Goal: Transaction & Acquisition: Download file/media

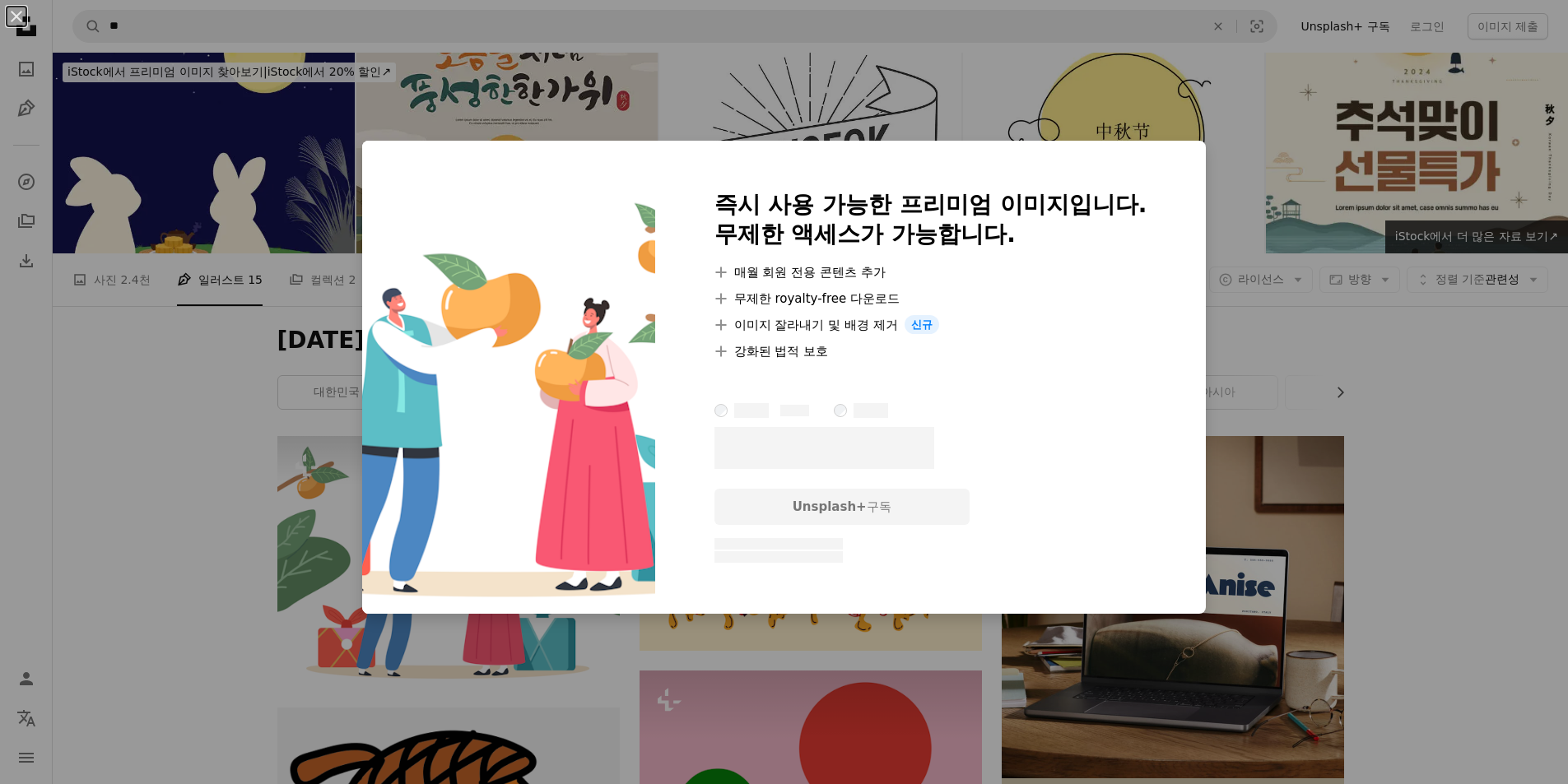
scroll to position [412, 0]
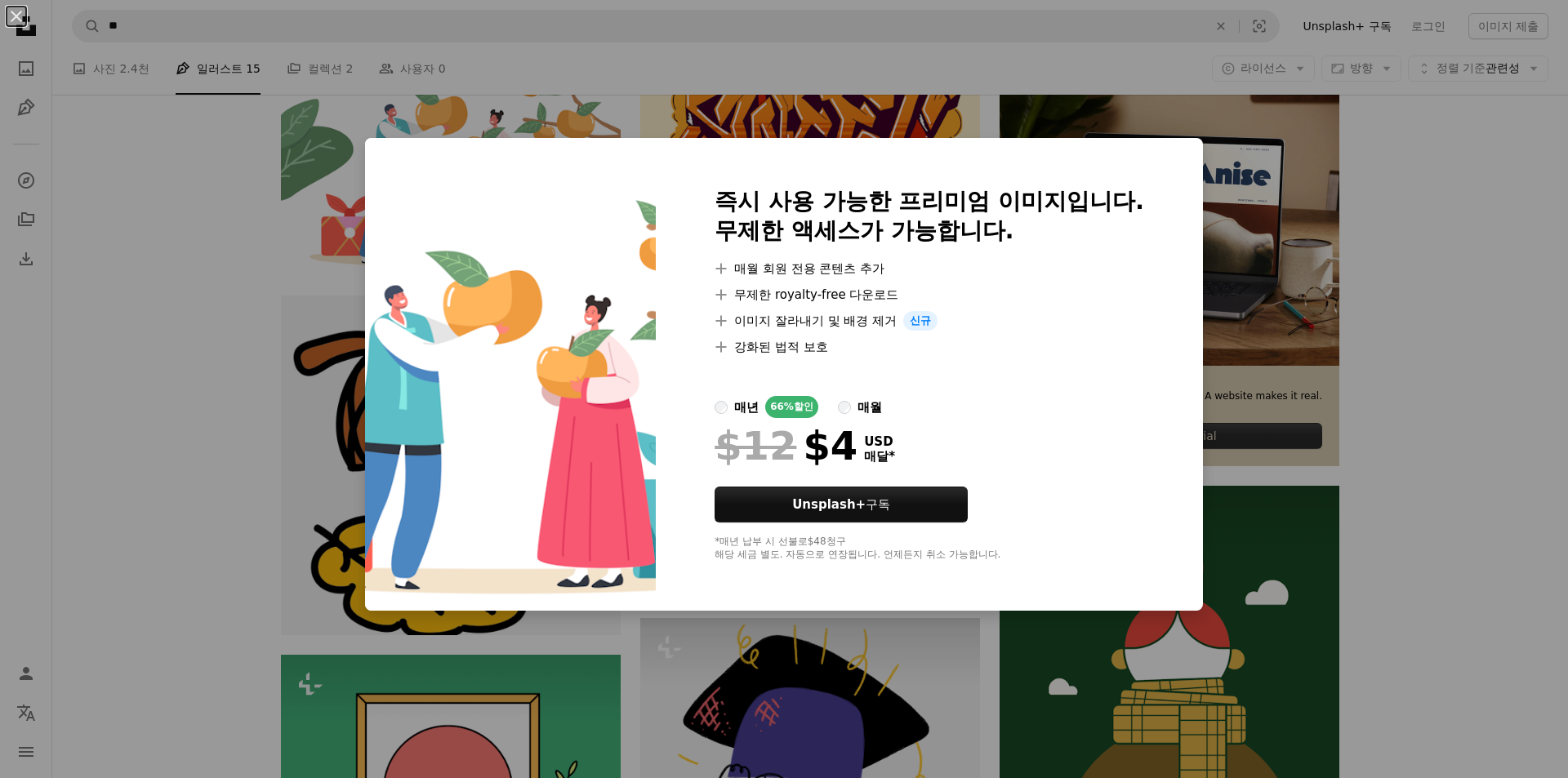
click at [1412, 188] on div "An X shape 즉시 사용 가능한 프리미엄 이미지입니다. 무제한 액세스가 가능합니다. A plus sign 매월 회원 전용 콘텐츠 추가 A…" at bounding box center [784, 389] width 1568 height 778
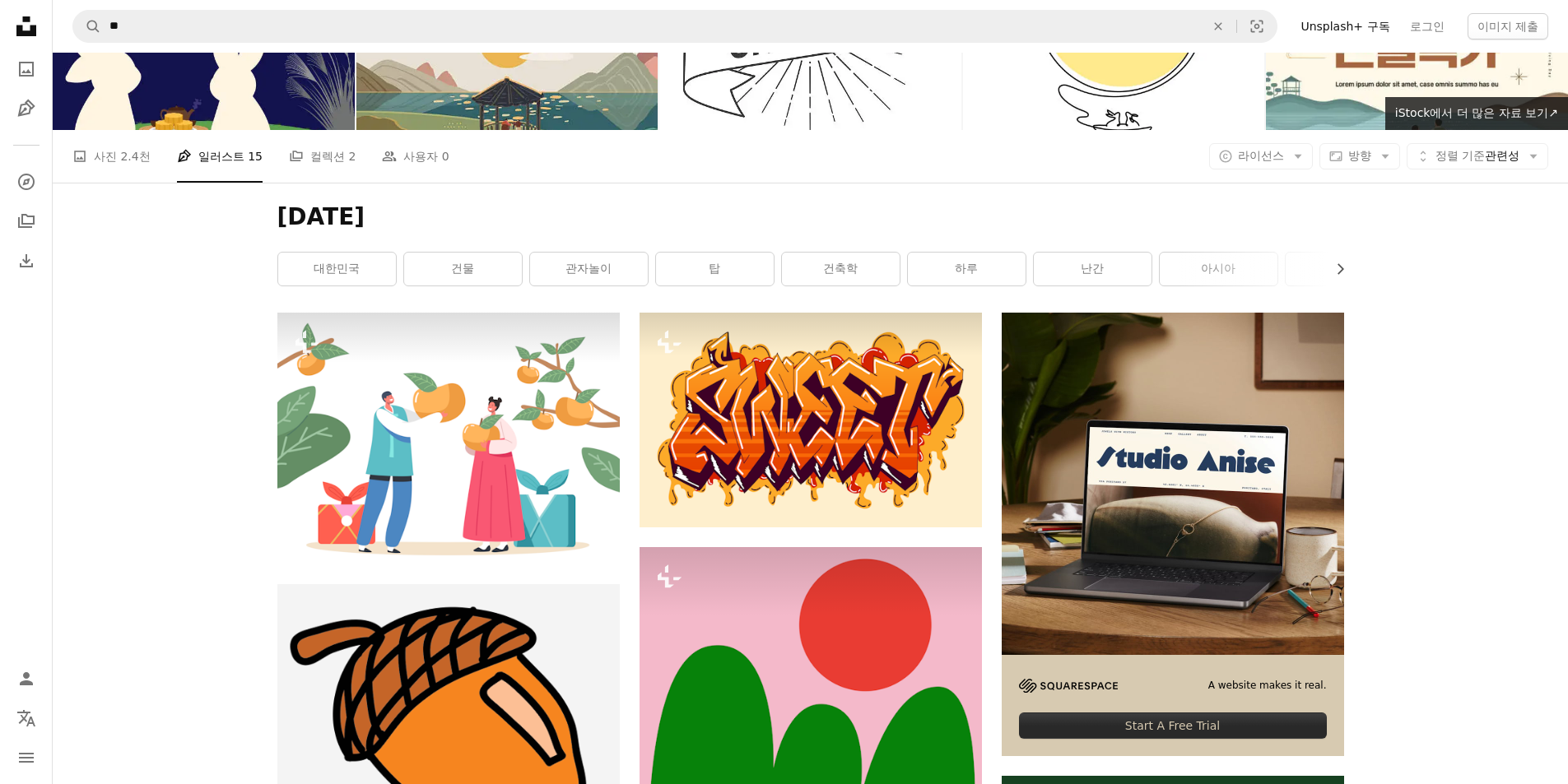
scroll to position [329, 0]
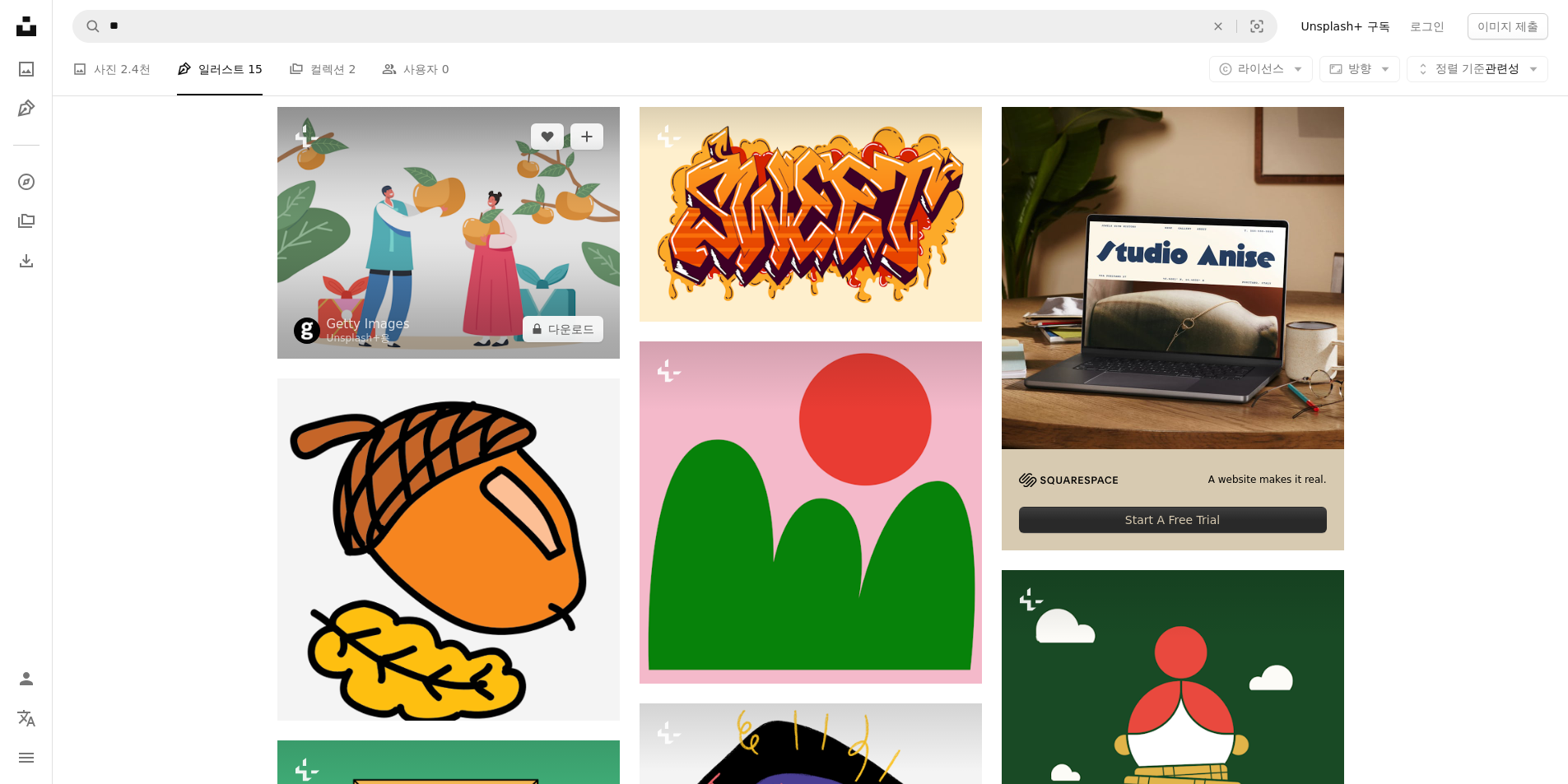
click at [508, 196] on img at bounding box center [449, 233] width 343 height 251
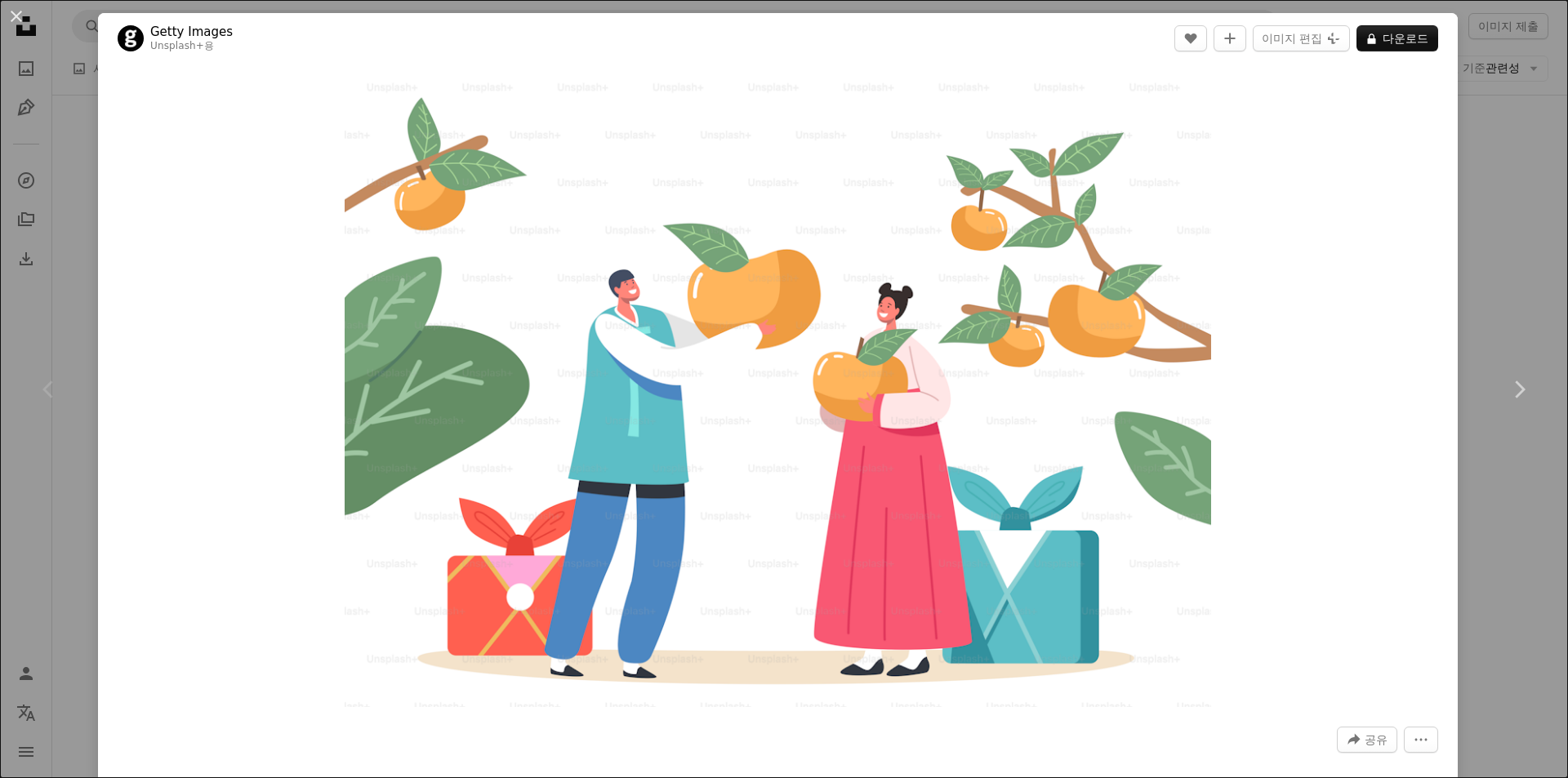
click at [1518, 170] on div "An X shape Chevron left Chevron right Getty Images Unsplash+ 용 A heart A plus s…" at bounding box center [784, 389] width 1568 height 778
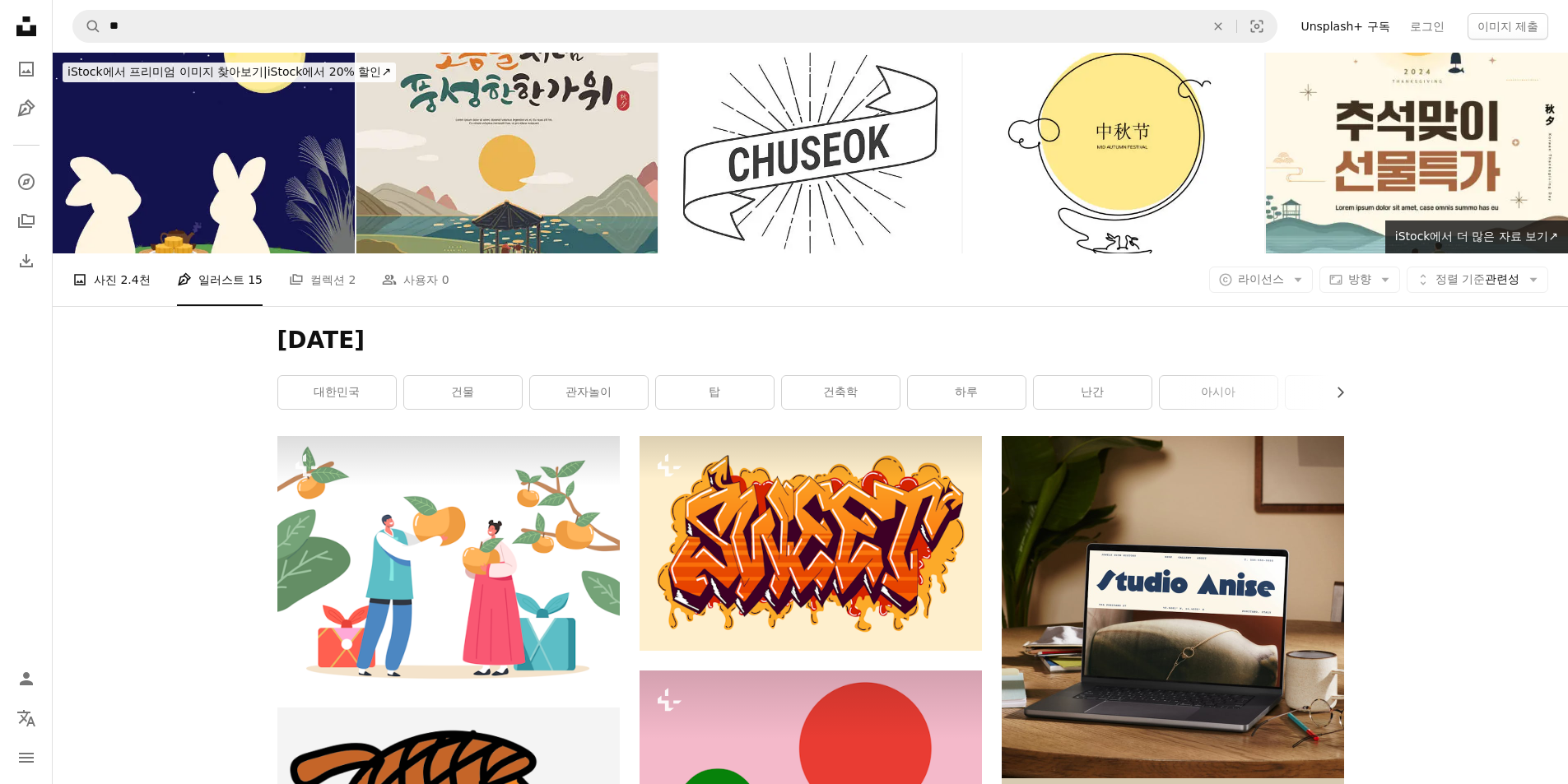
click at [131, 269] on link "A photo 사진 2.4천" at bounding box center [111, 279] width 78 height 52
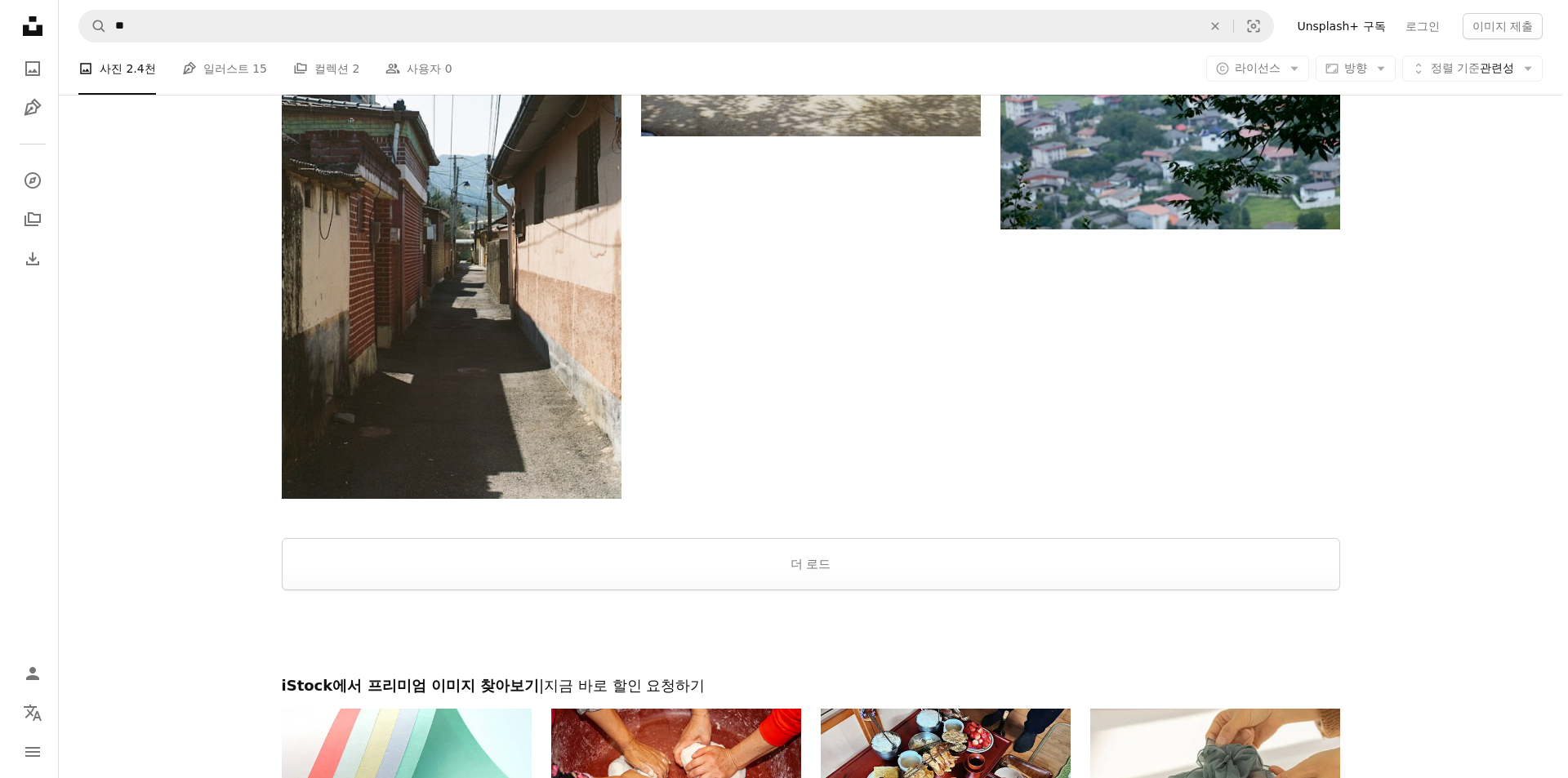
scroll to position [7514, 0]
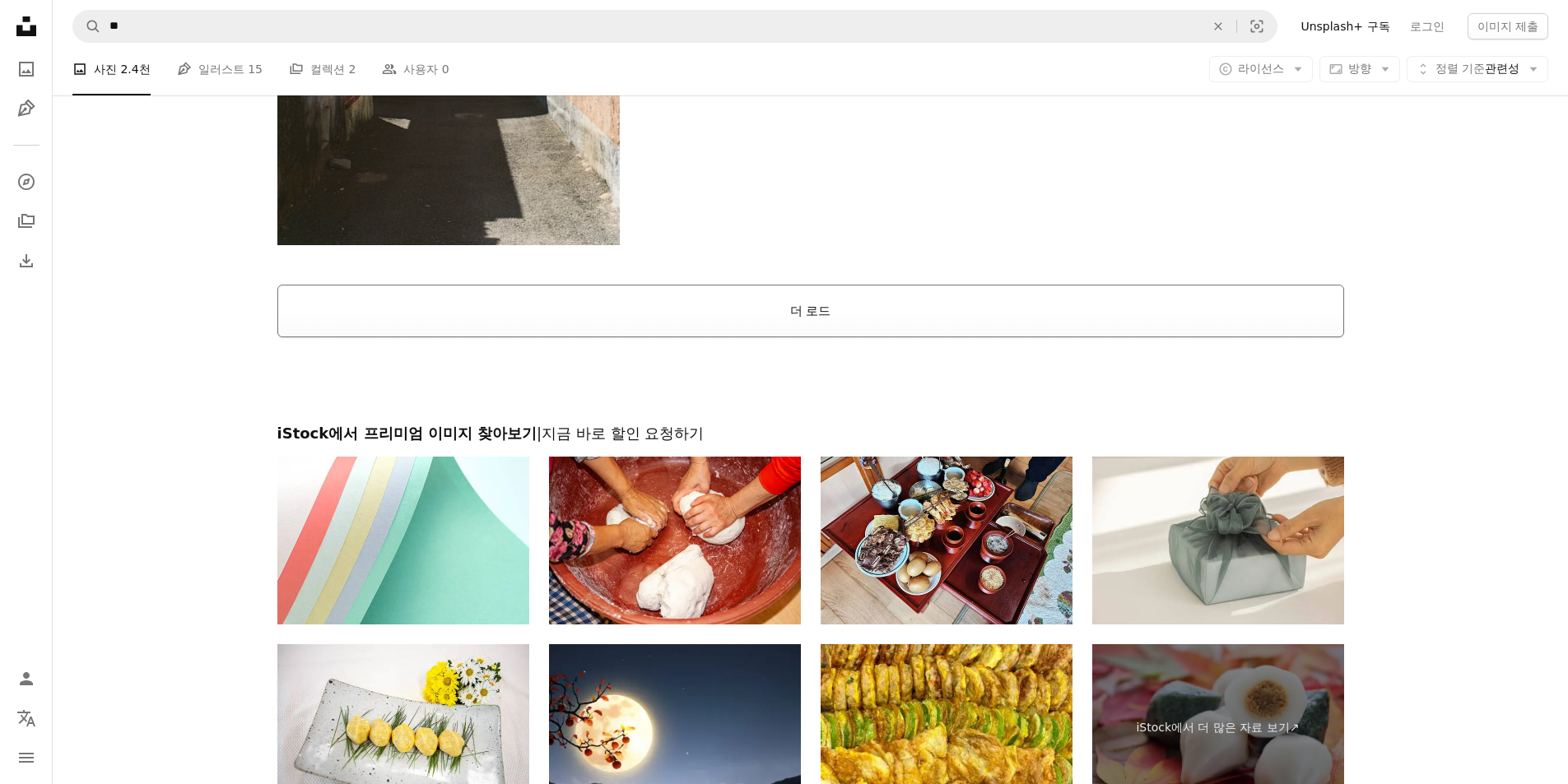
click at [727, 313] on button "더 로드" at bounding box center [811, 310] width 1067 height 52
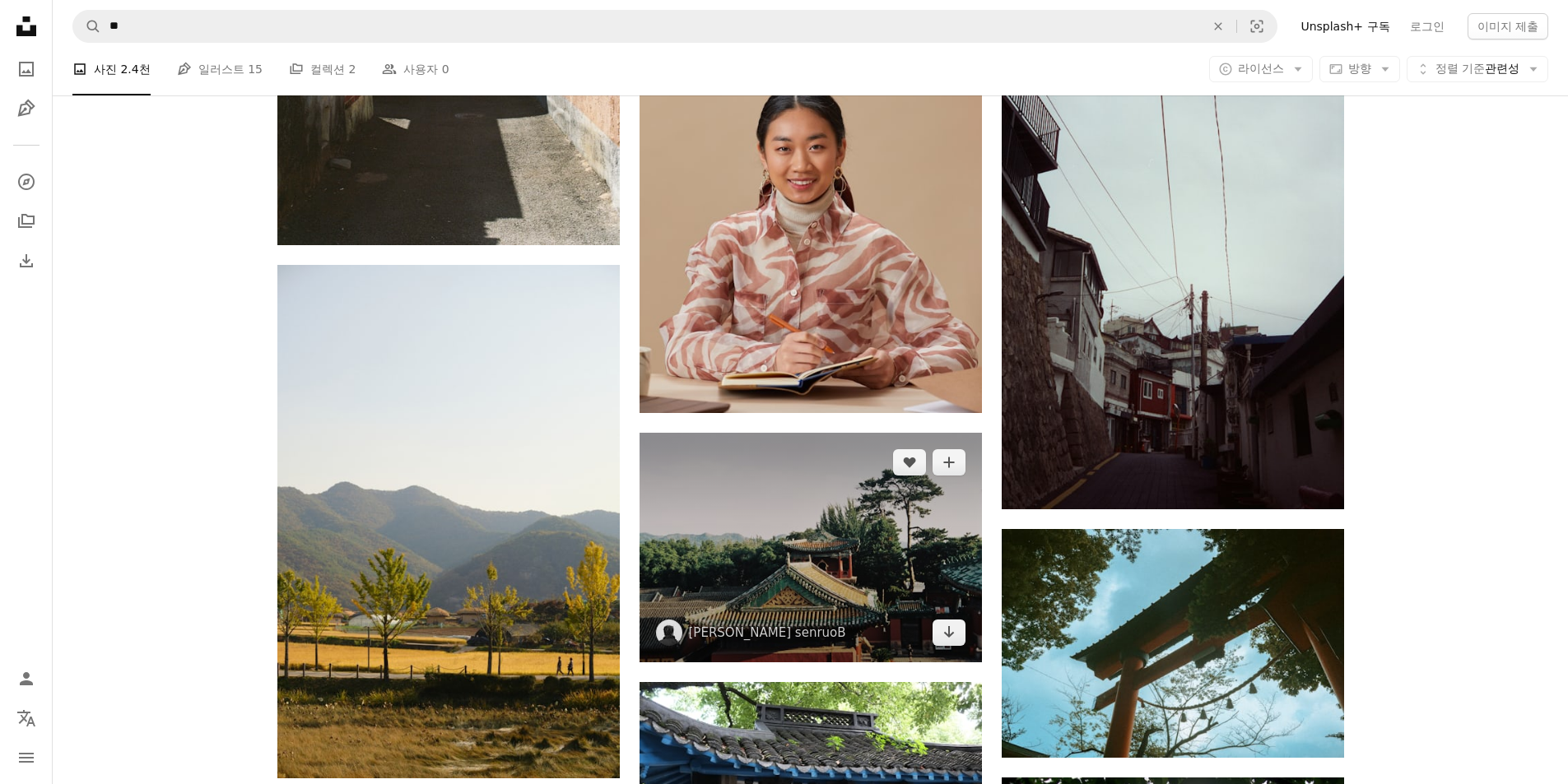
click at [847, 486] on img at bounding box center [811, 548] width 343 height 229
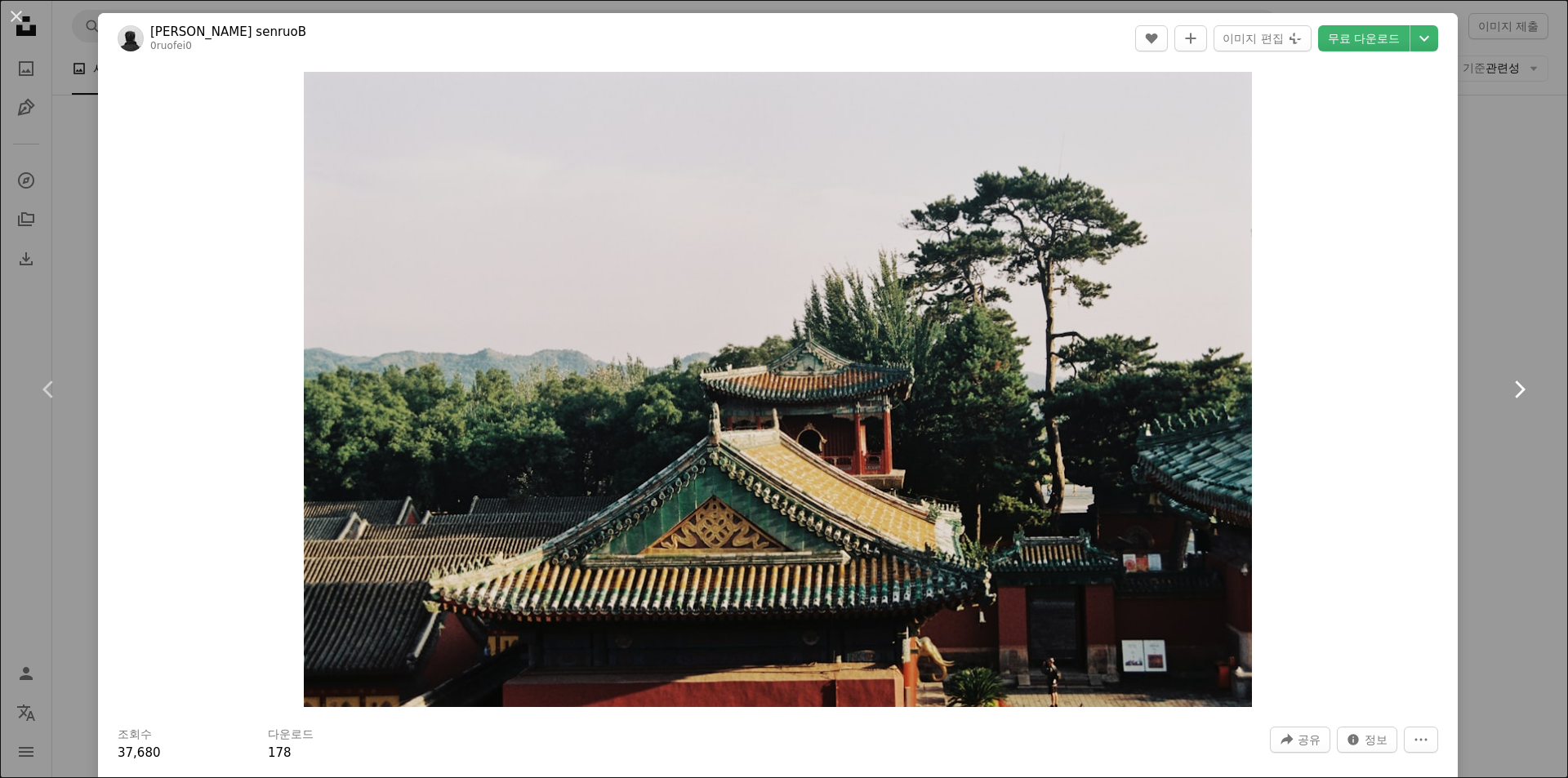
click at [1472, 322] on link "Chevron right" at bounding box center [1519, 389] width 98 height 157
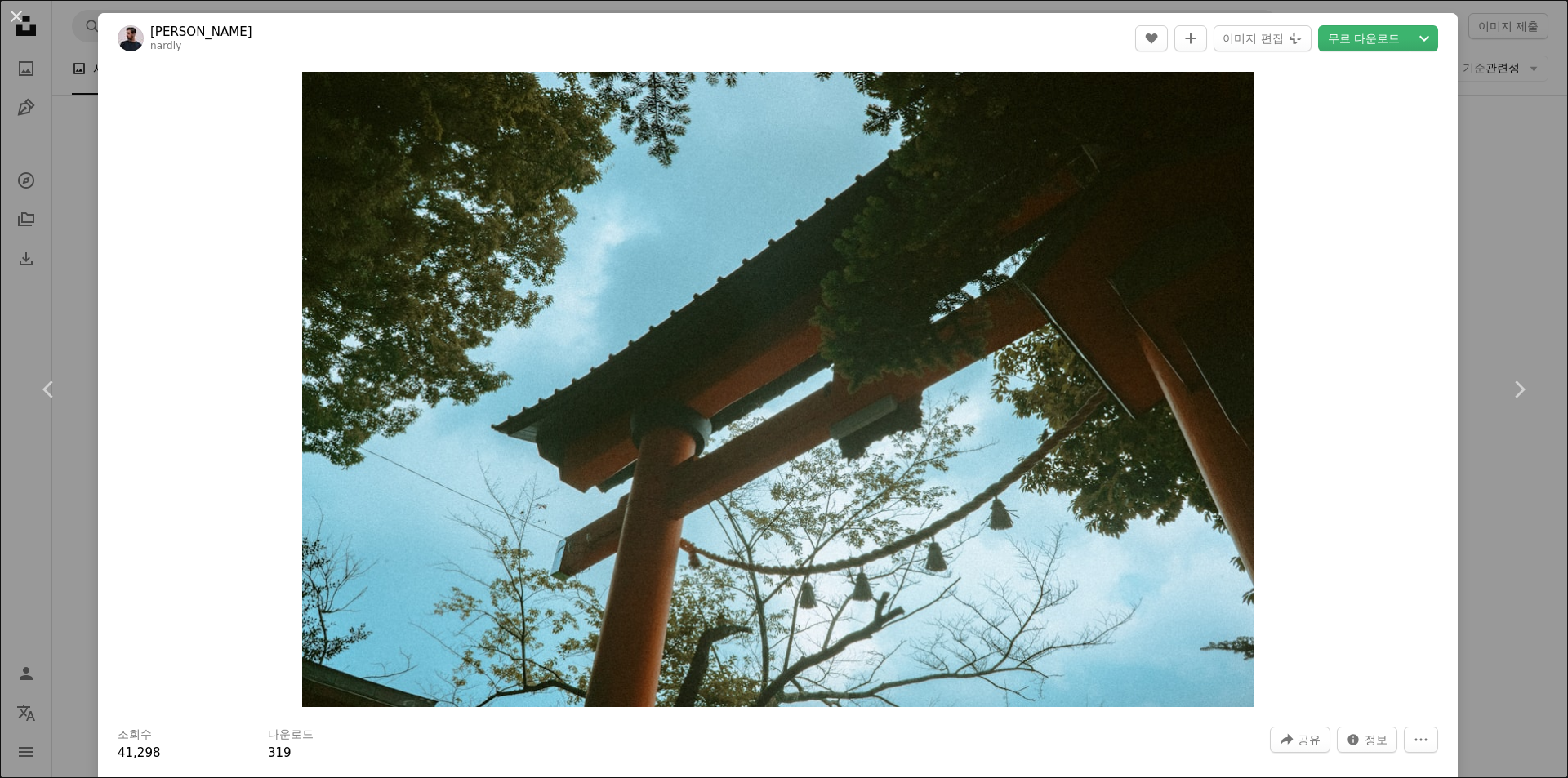
click at [1507, 189] on div "An X shape Chevron left Chevron right [PERSON_NAME] nardly A heart A plus sign …" at bounding box center [784, 389] width 1568 height 778
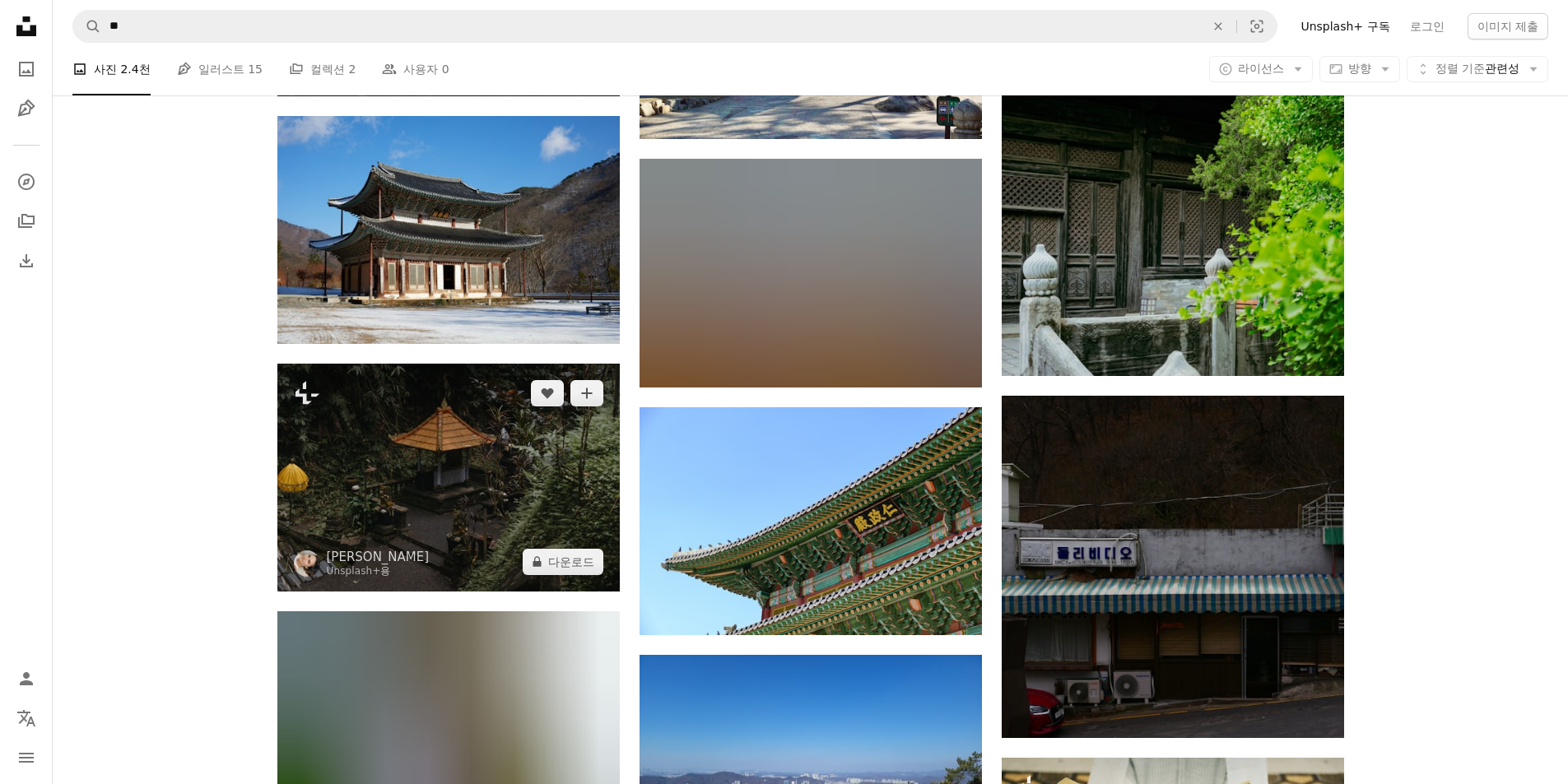
scroll to position [9546, 0]
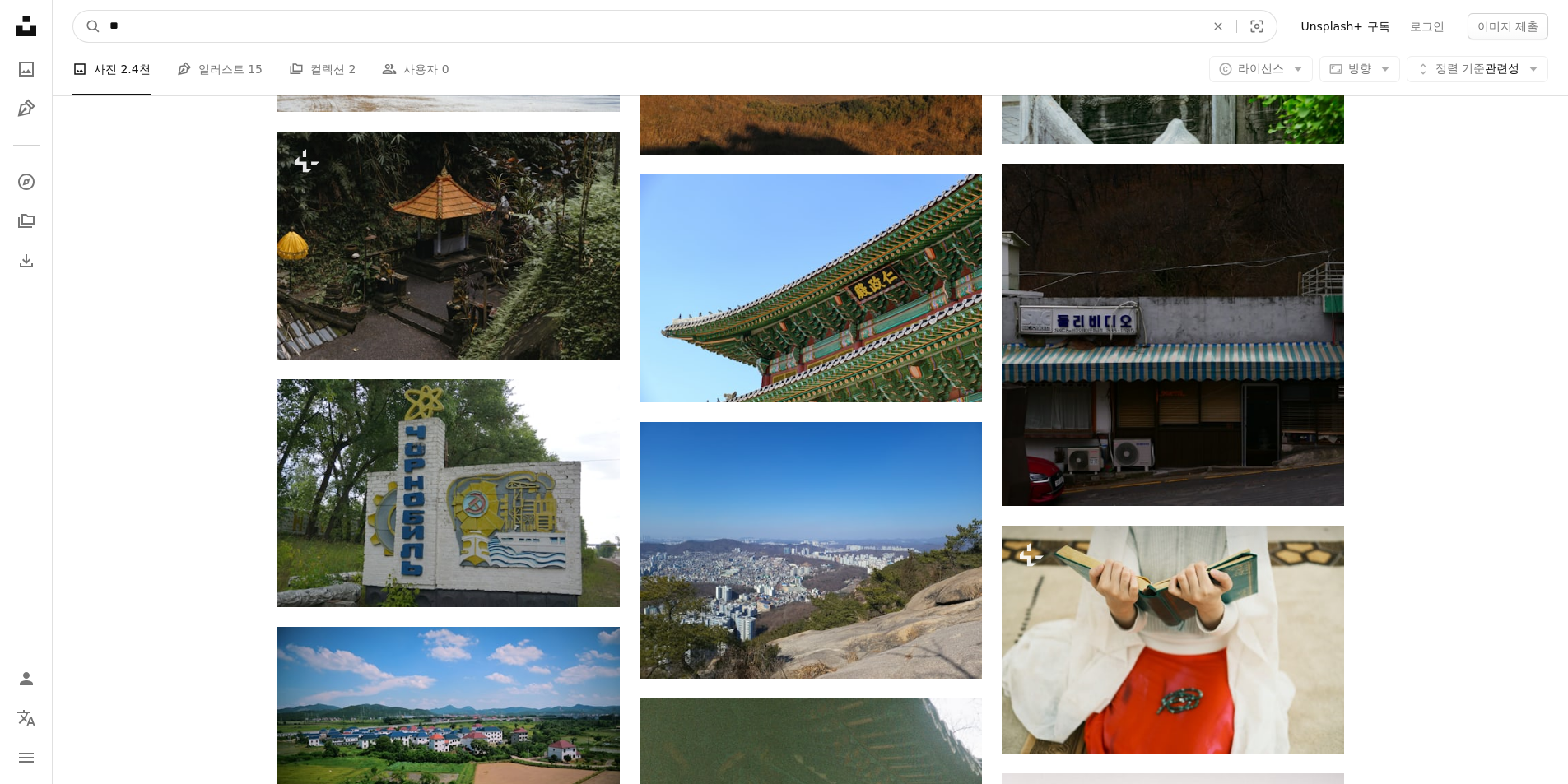
drag, startPoint x: 187, startPoint y: 18, endPoint x: 57, endPoint y: 30, distance: 130.6
click at [57, 30] on nav "A magnifying glass ** An X shape Visual search Filters Unsplash+ 구독 로그인 이미지 제출" at bounding box center [810, 26] width 1515 height 52
type input "**"
click at [73, 11] on button "A magnifying glass" at bounding box center [87, 27] width 28 height 32
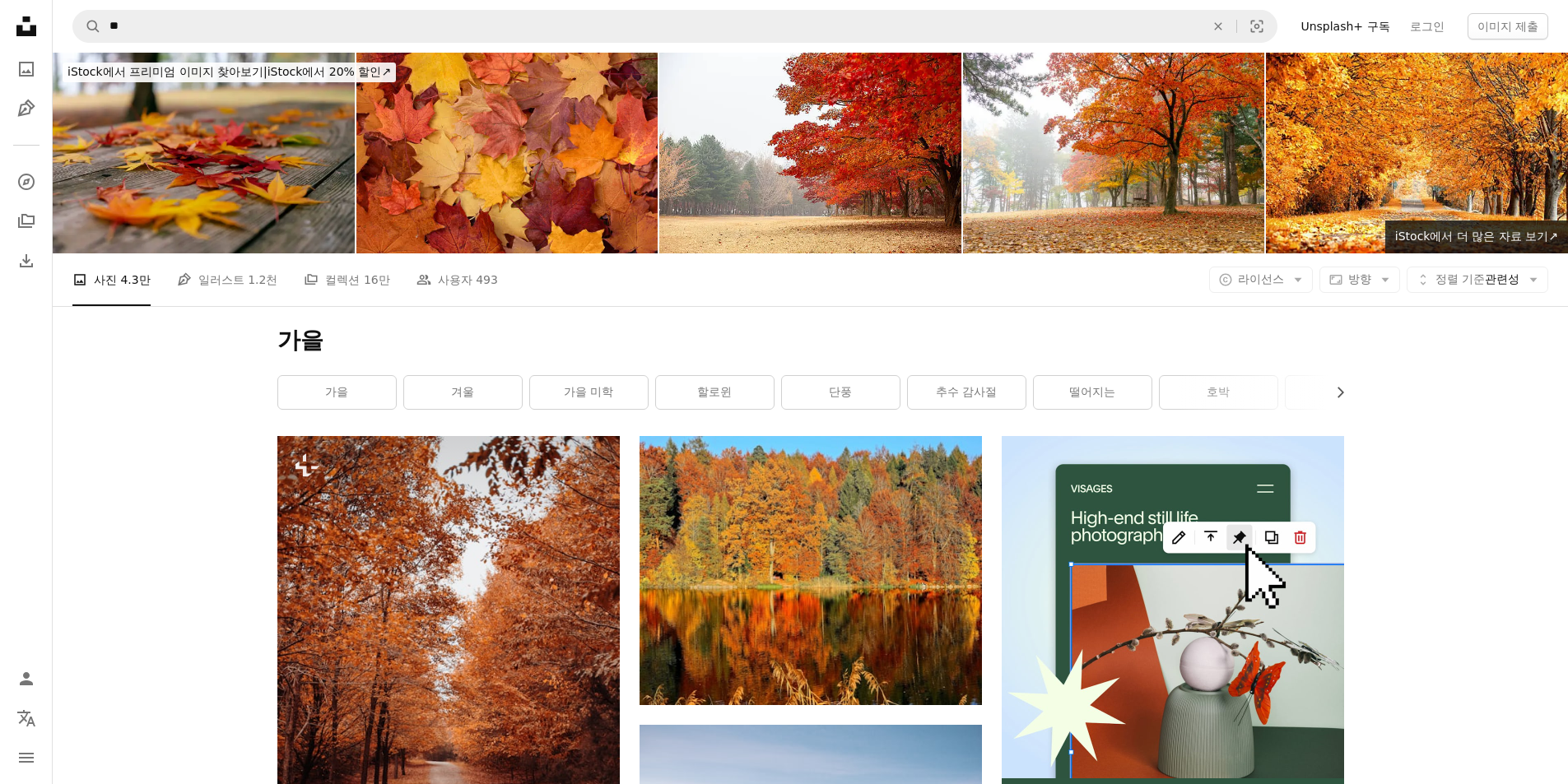
click at [597, 382] on link "가을 미학" at bounding box center [589, 392] width 118 height 33
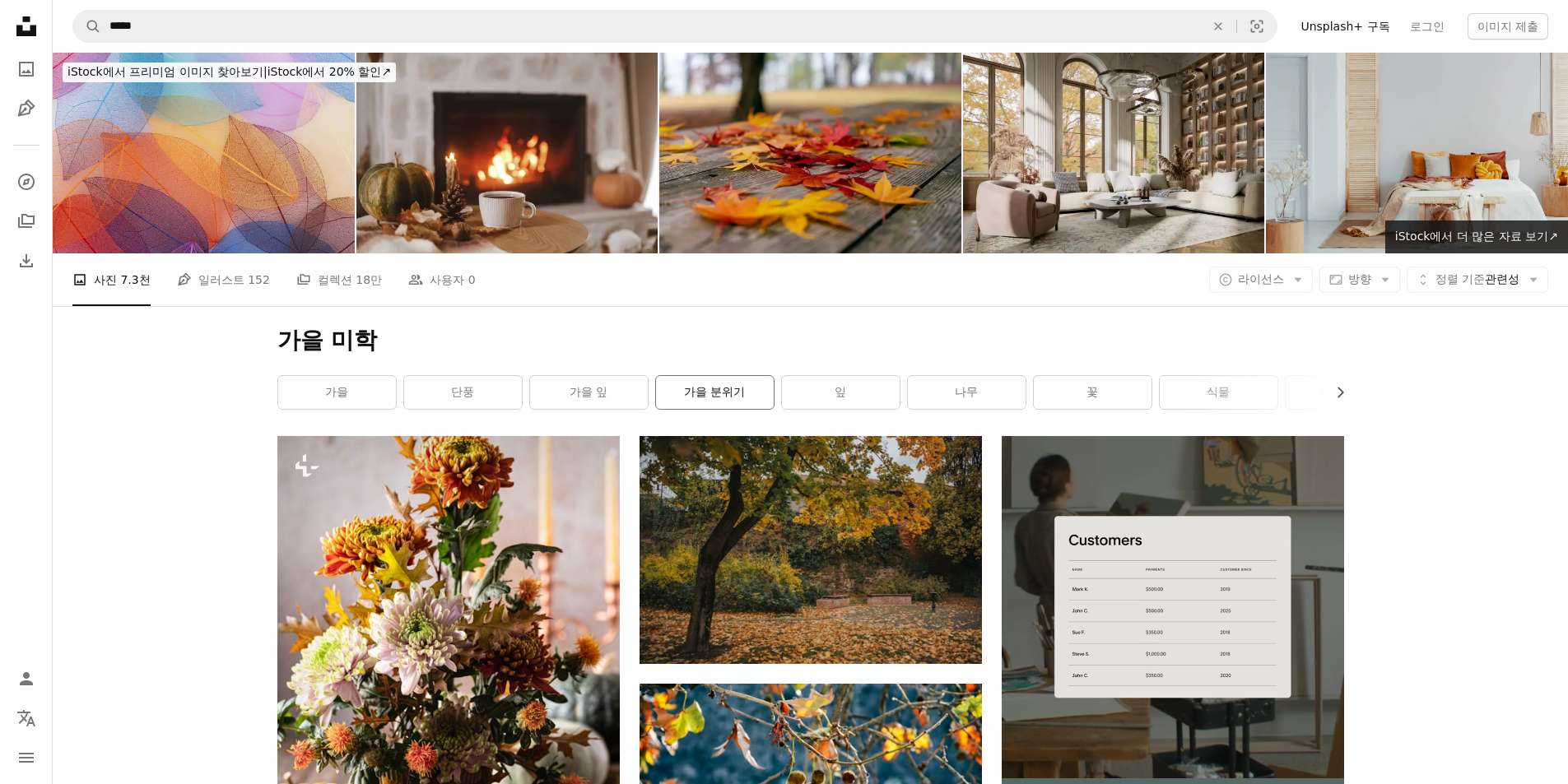
click at [758, 387] on link "가을 분위기" at bounding box center [715, 392] width 118 height 33
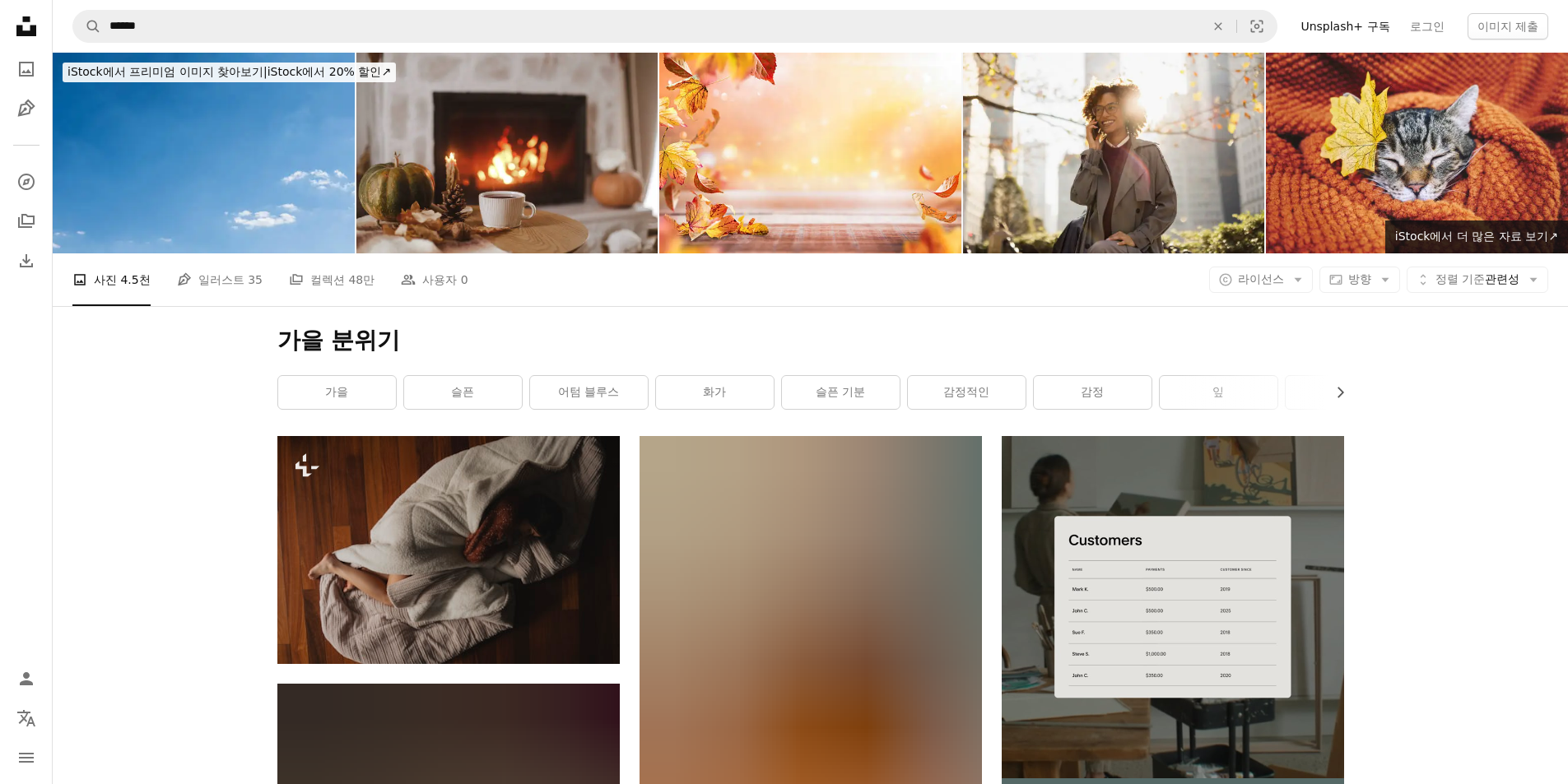
scroll to position [165, 0]
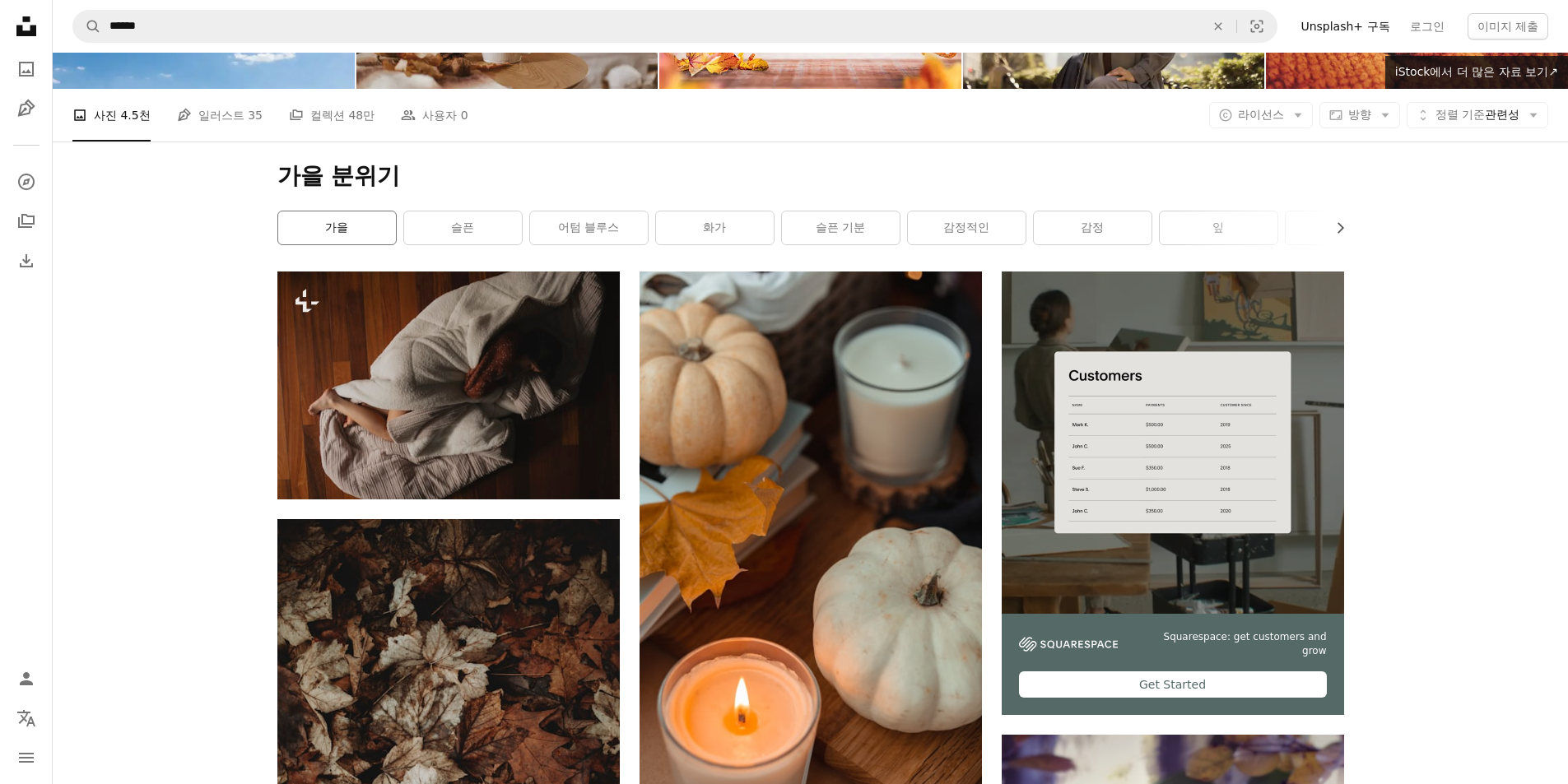
click at [357, 219] on link "가을" at bounding box center [338, 228] width 118 height 33
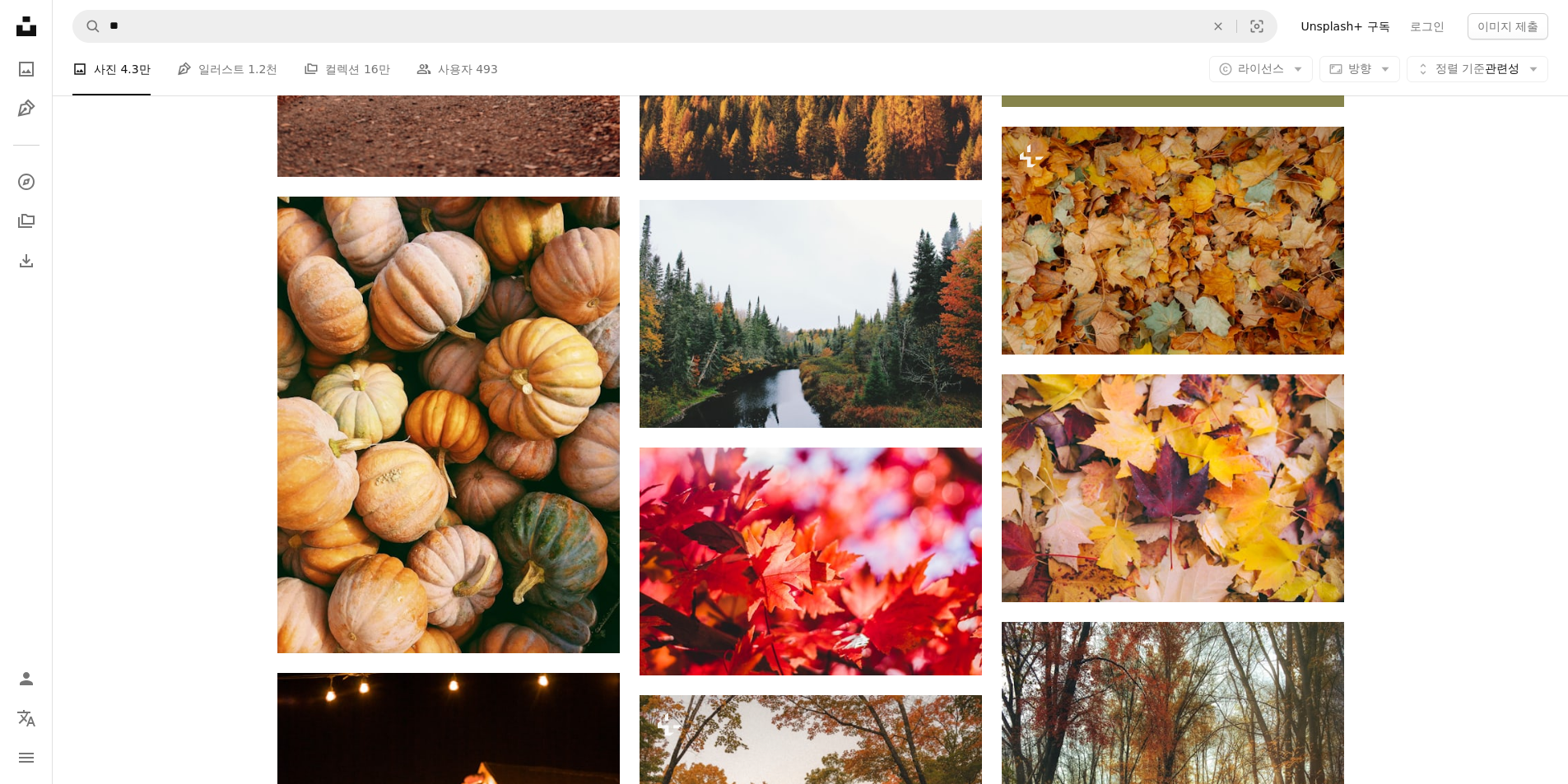
scroll to position [741, 0]
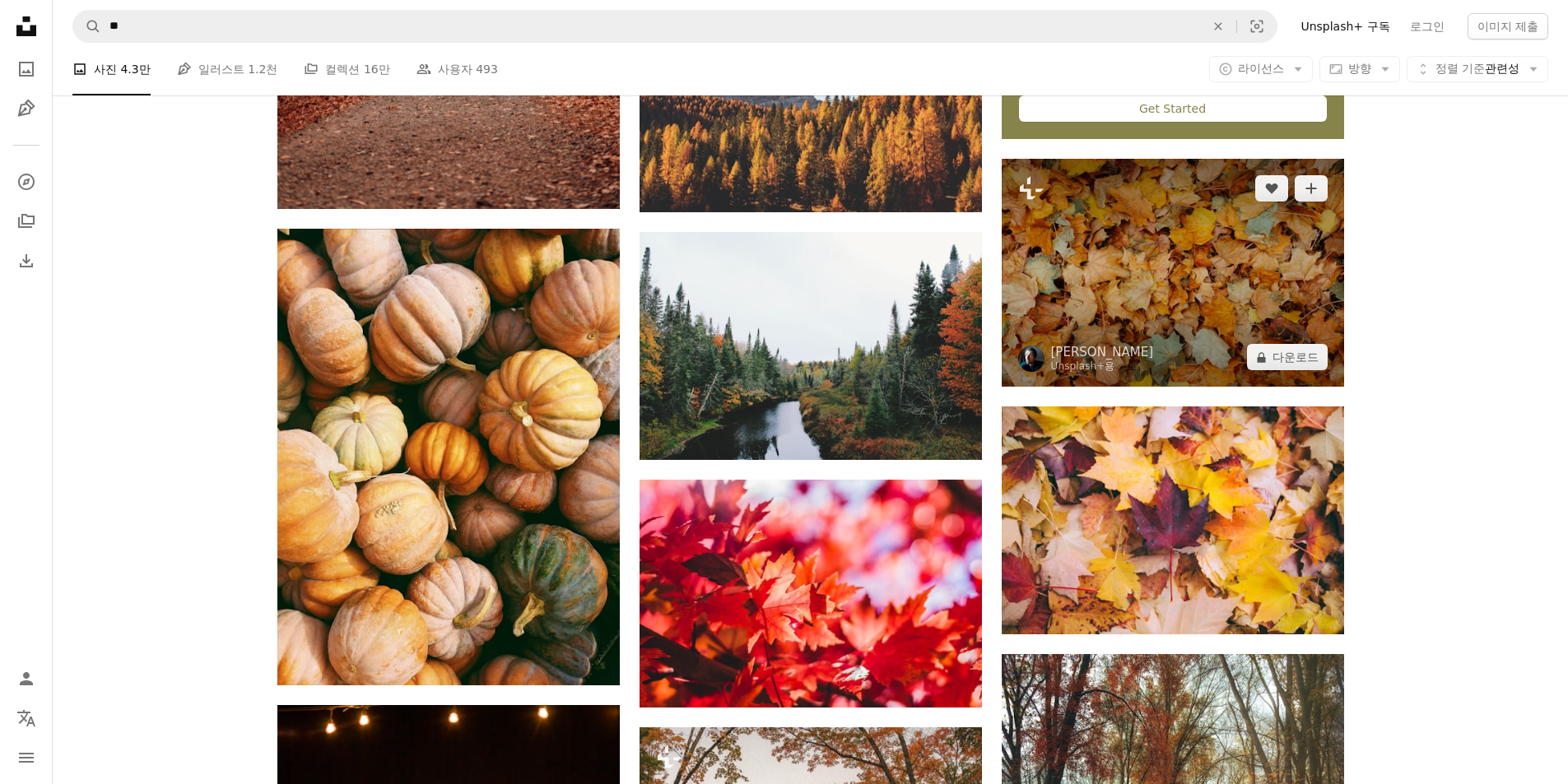
click at [1218, 303] on img at bounding box center [1173, 273] width 343 height 228
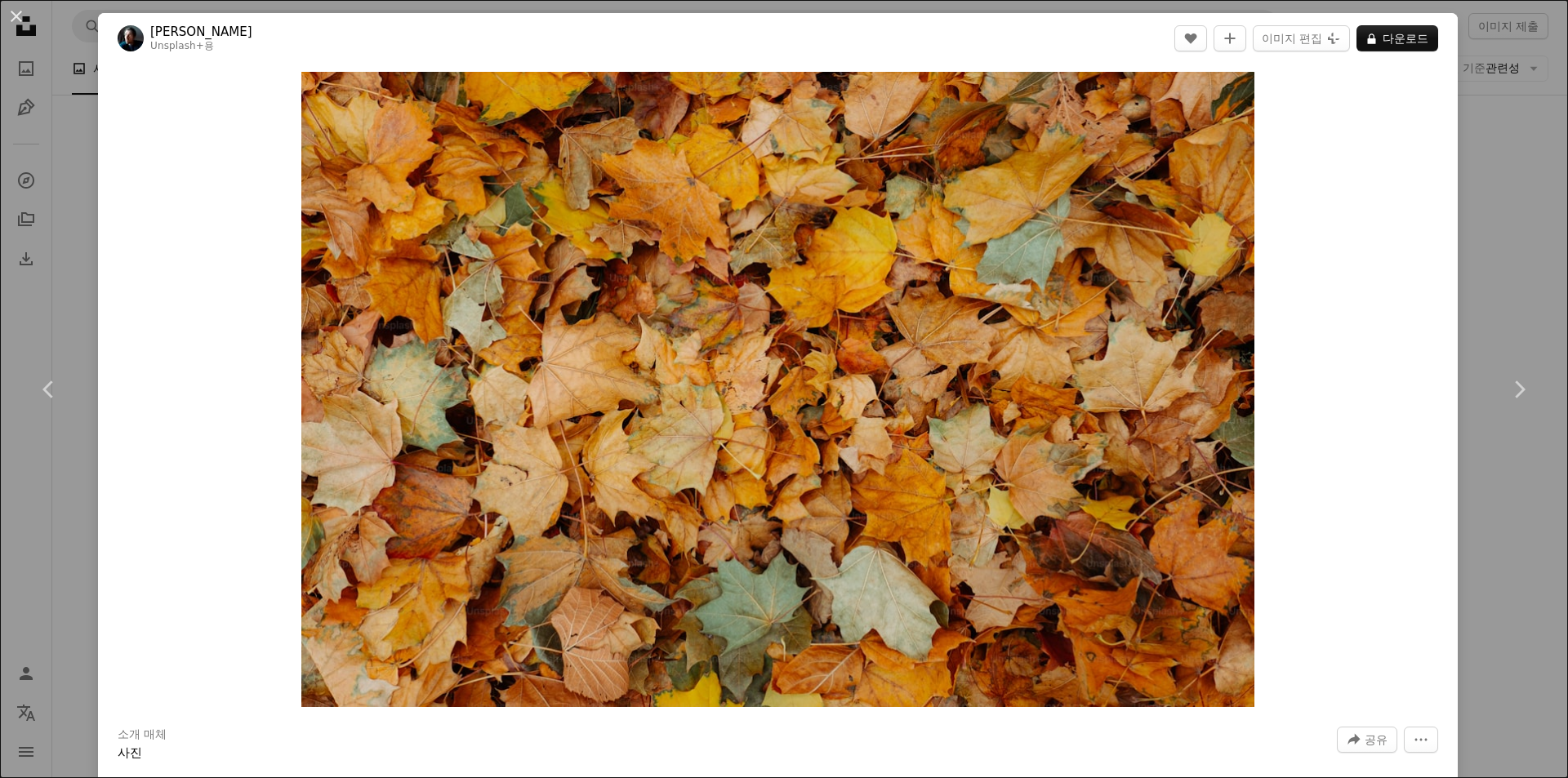
click at [1512, 165] on div "An X shape Chevron left Chevron right Wesley Tingey Unsplash+ 용 A heart A plus …" at bounding box center [784, 389] width 1568 height 778
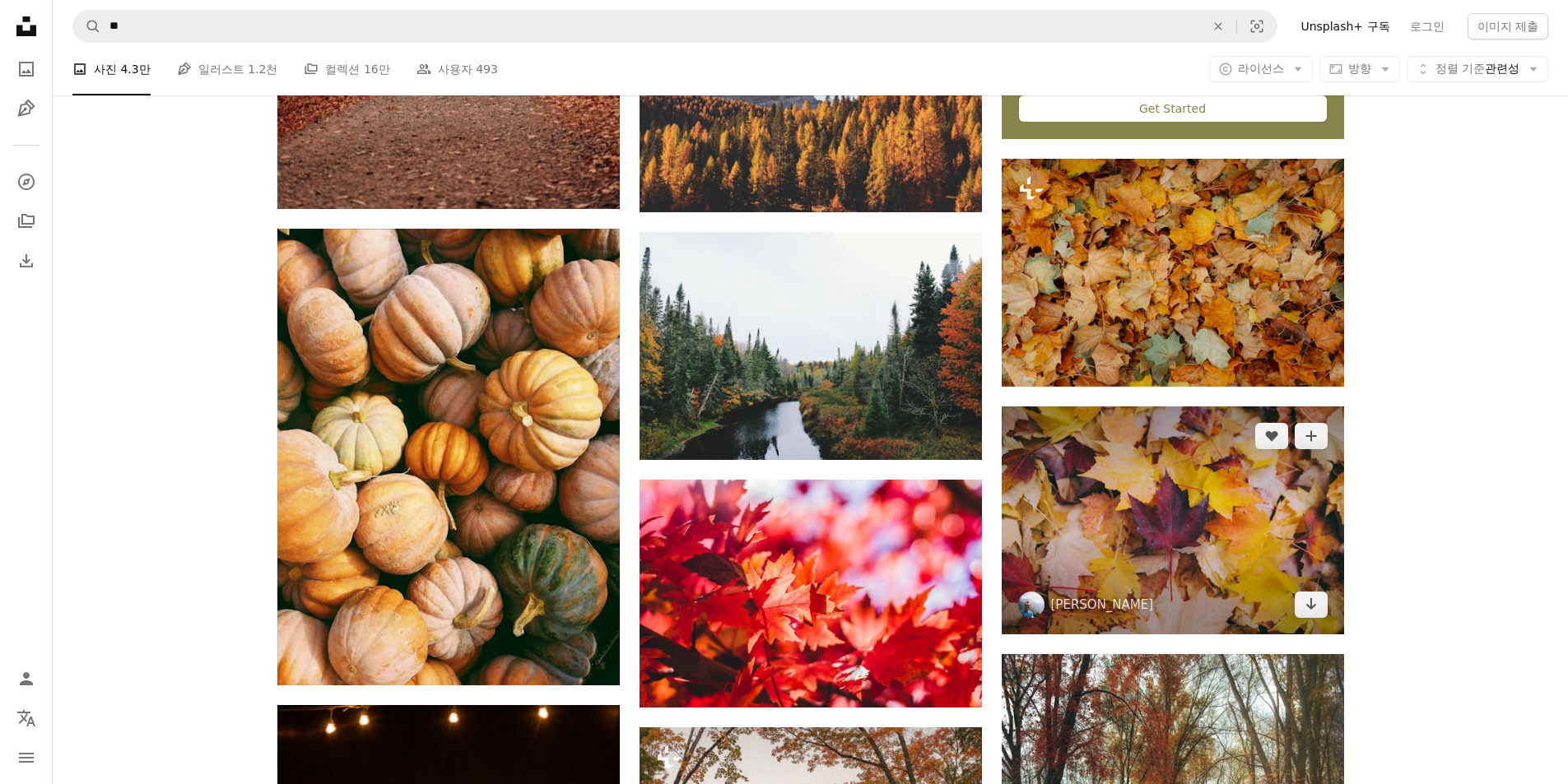
click at [1236, 481] on img at bounding box center [1173, 520] width 343 height 228
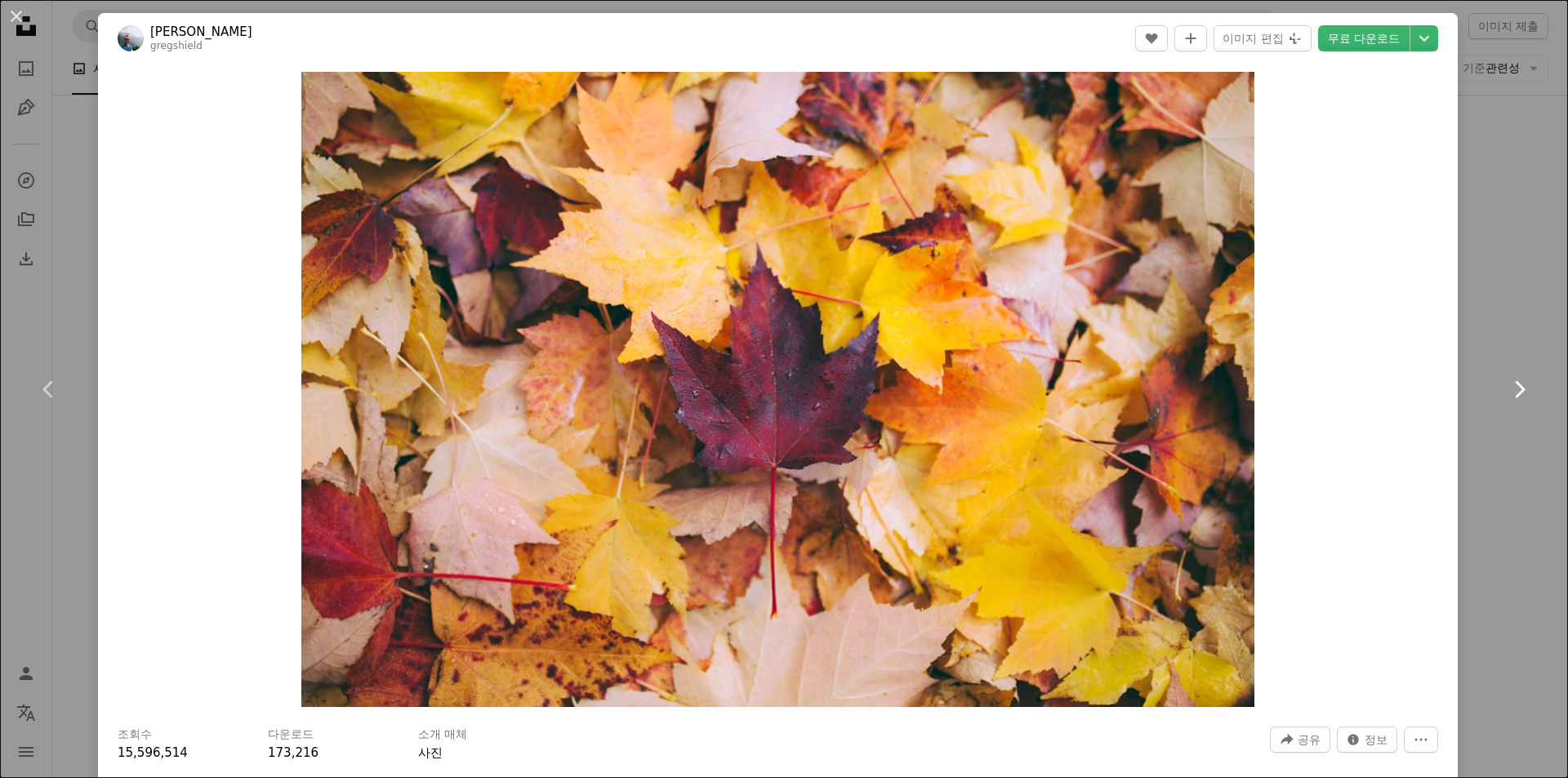
click at [1491, 328] on link "Chevron right" at bounding box center [1519, 389] width 98 height 157
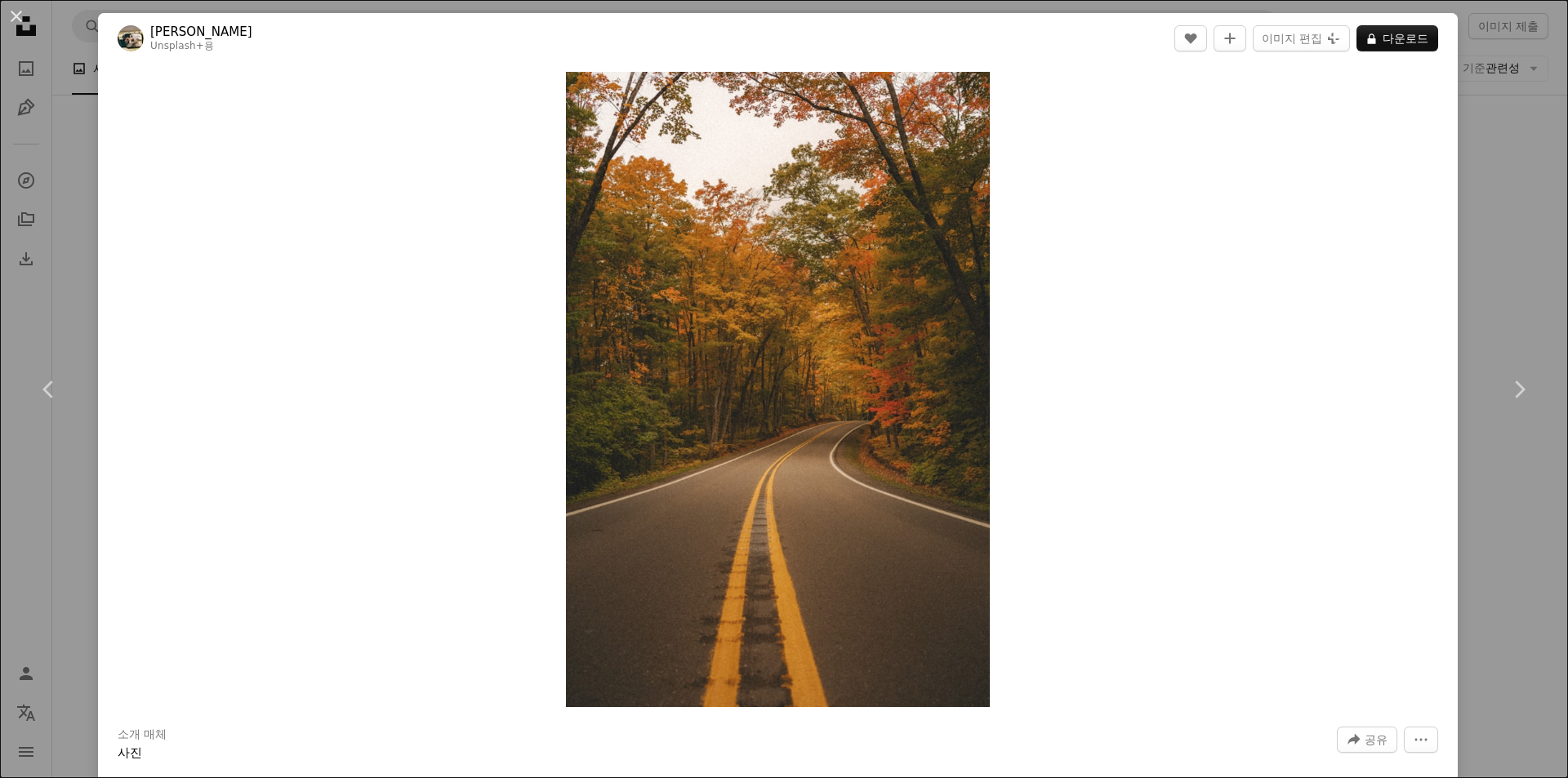
click at [1457, 120] on div "An X shape Chevron left Chevron right Hans Unsplash+ 용 A heart A plus sign 이미지 …" at bounding box center [784, 389] width 1568 height 778
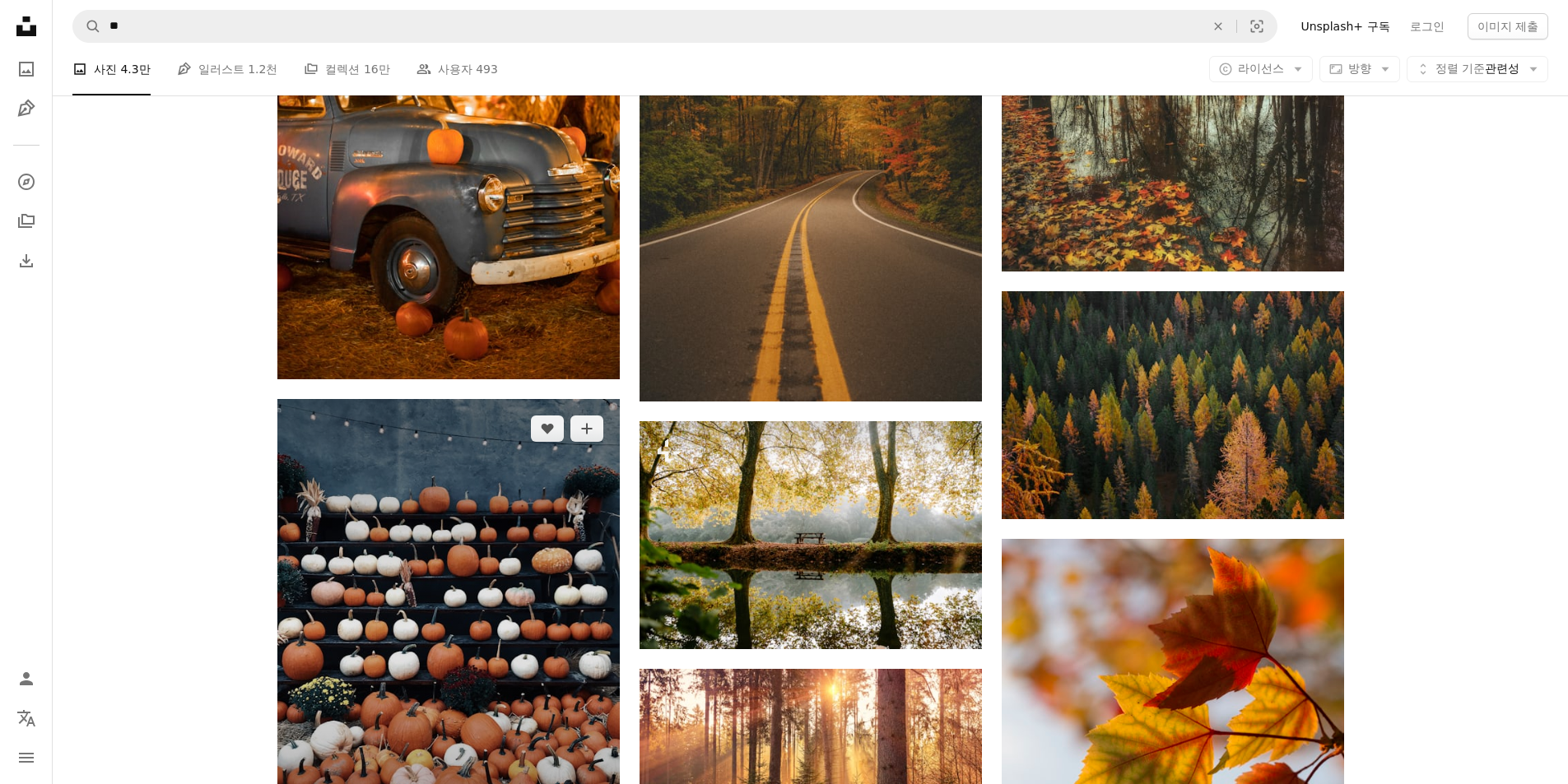
scroll to position [1728, 0]
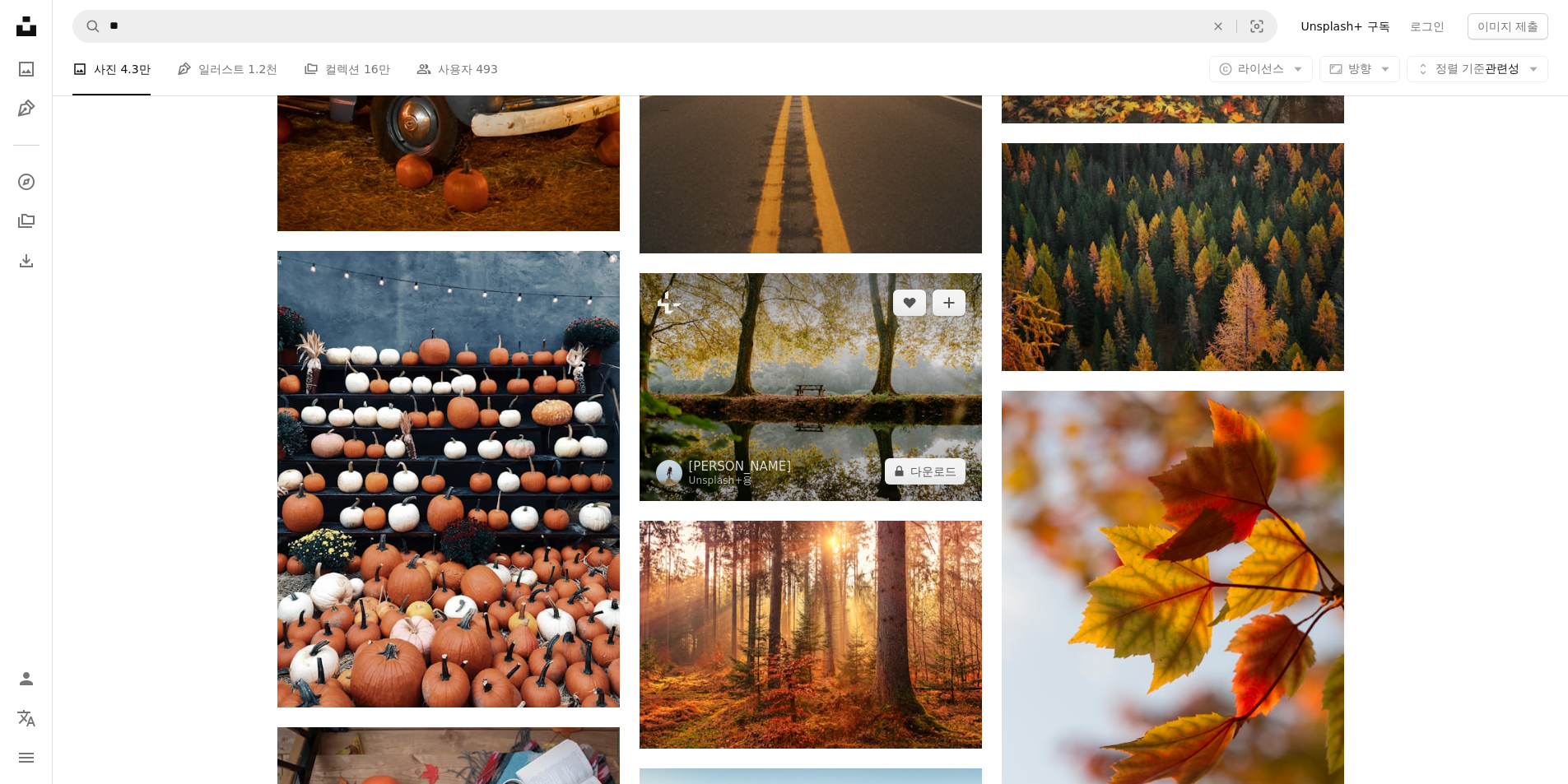
click at [799, 348] on img at bounding box center [811, 387] width 343 height 228
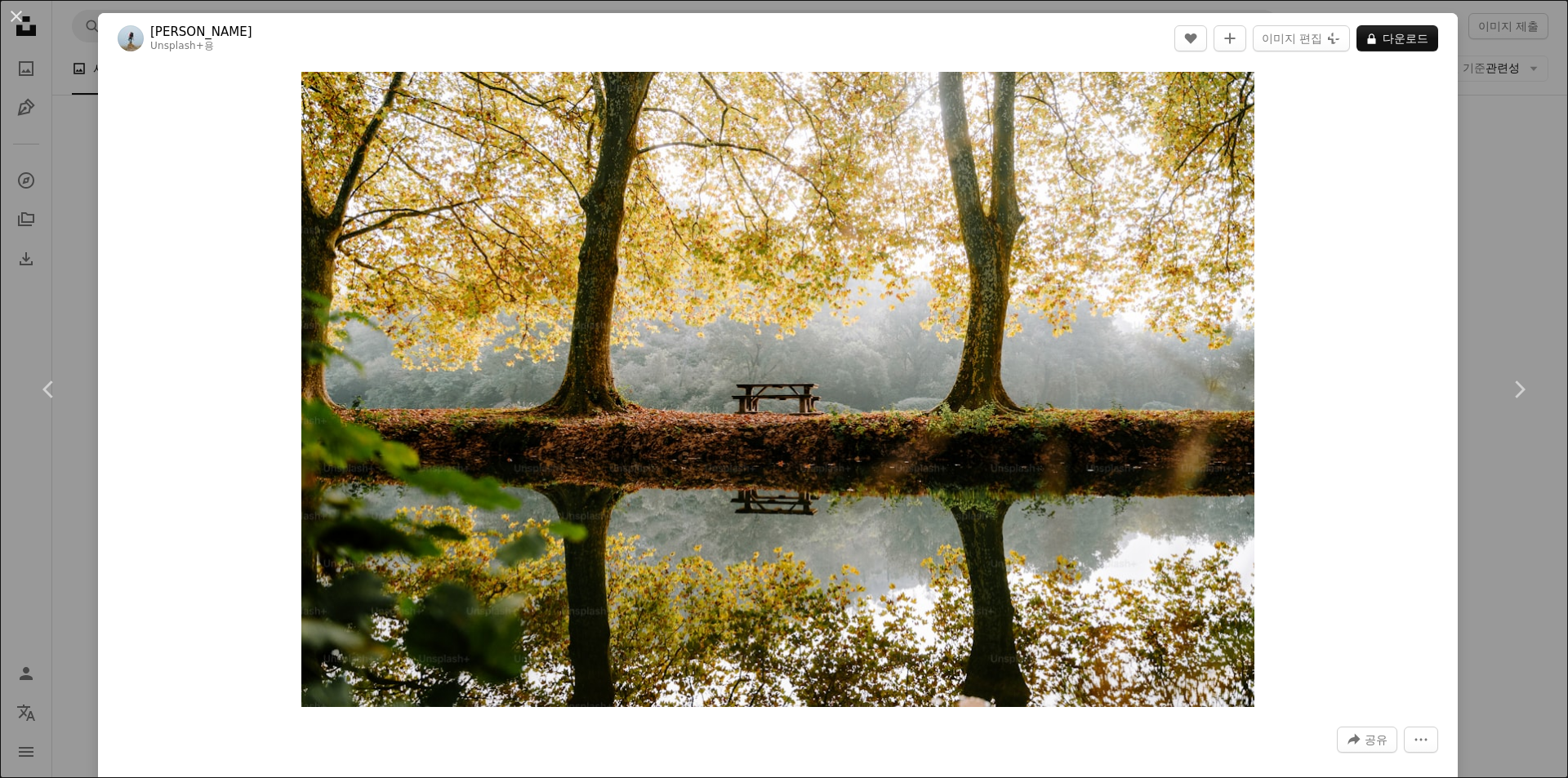
click at [1503, 233] on div "An X shape Chevron left Chevron right [PERSON_NAME] Unsplash+ 용 A heart A plus …" at bounding box center [784, 389] width 1568 height 778
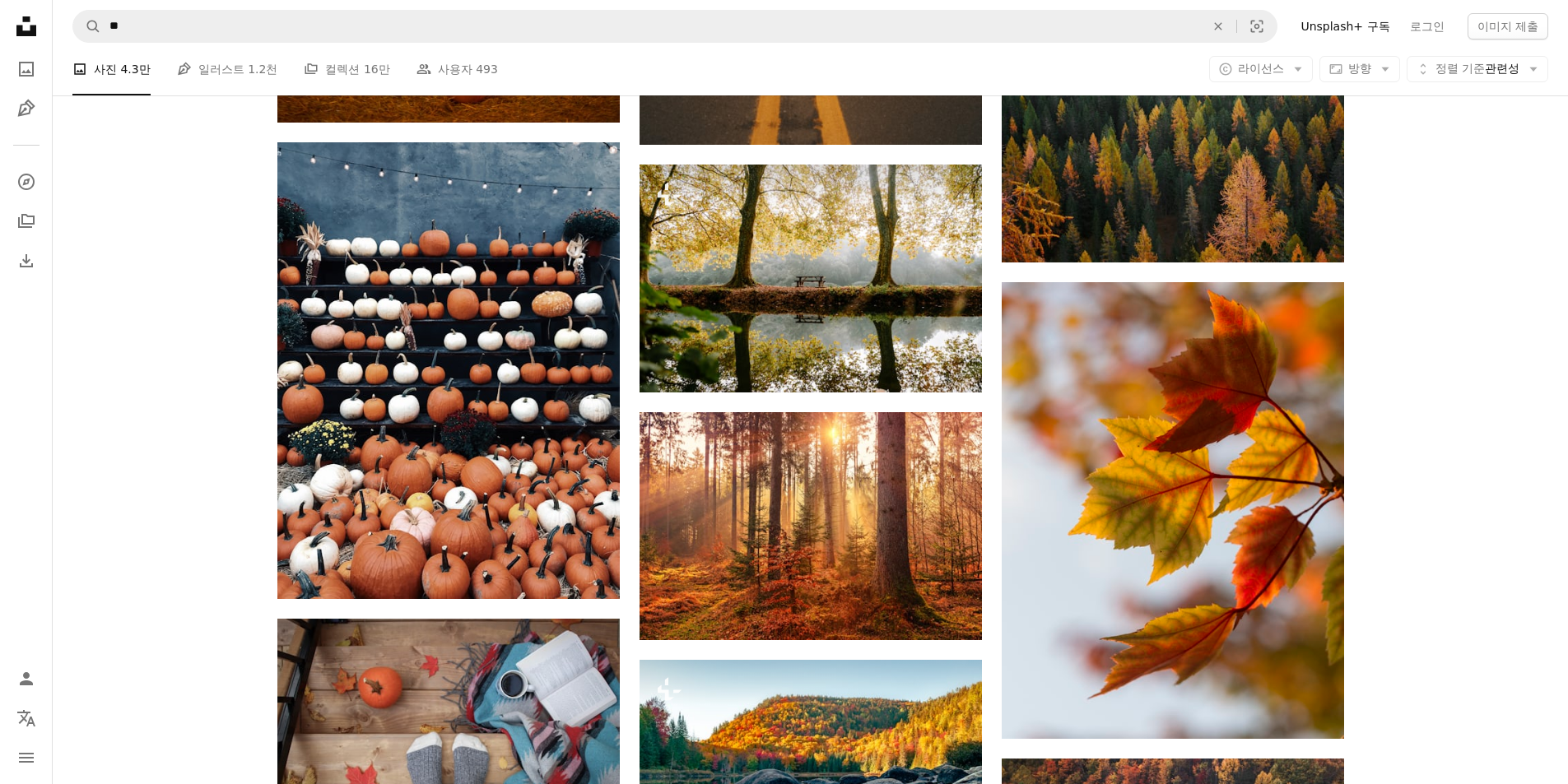
scroll to position [2058, 0]
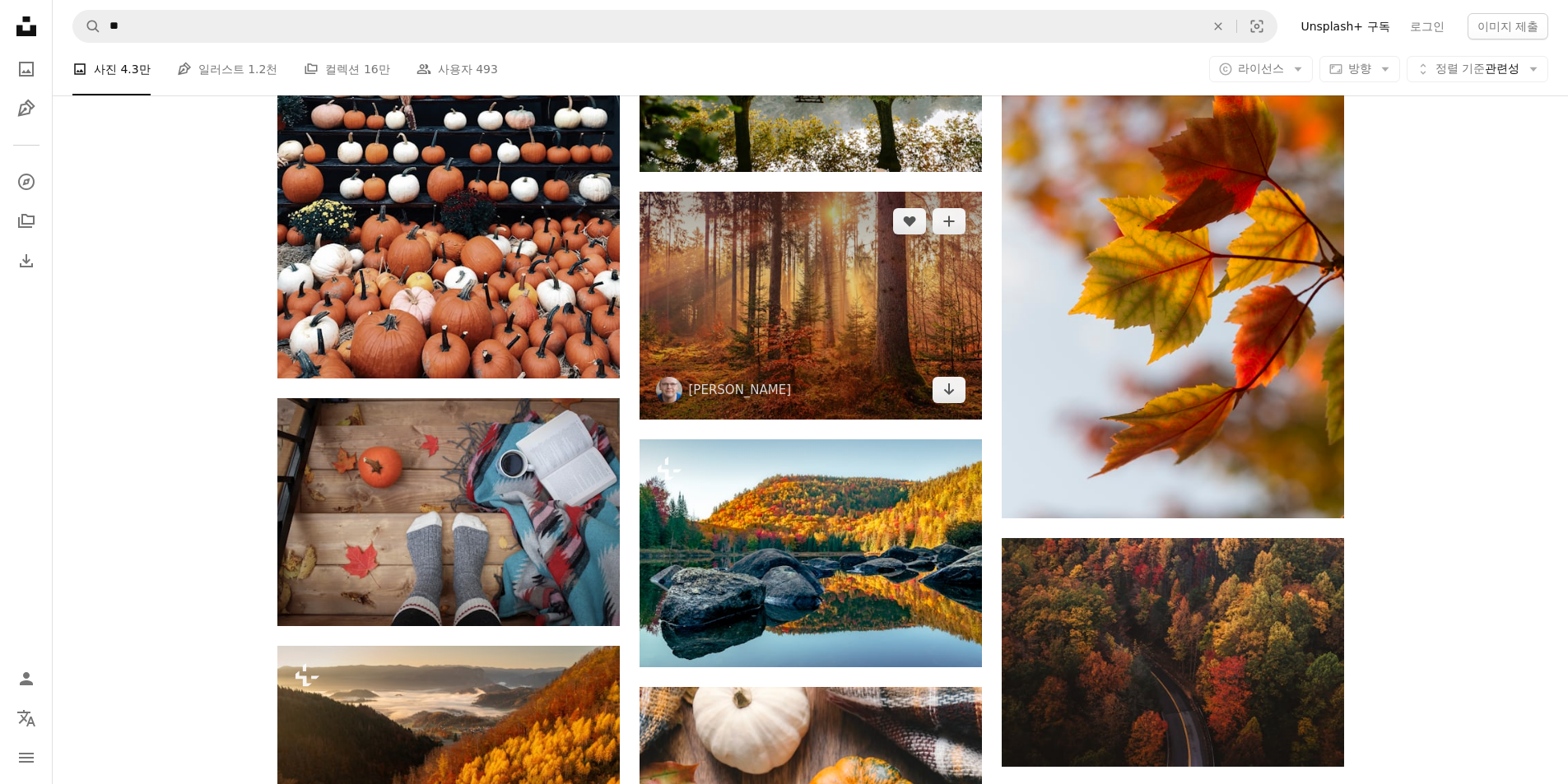
click at [881, 257] on img at bounding box center [811, 306] width 343 height 228
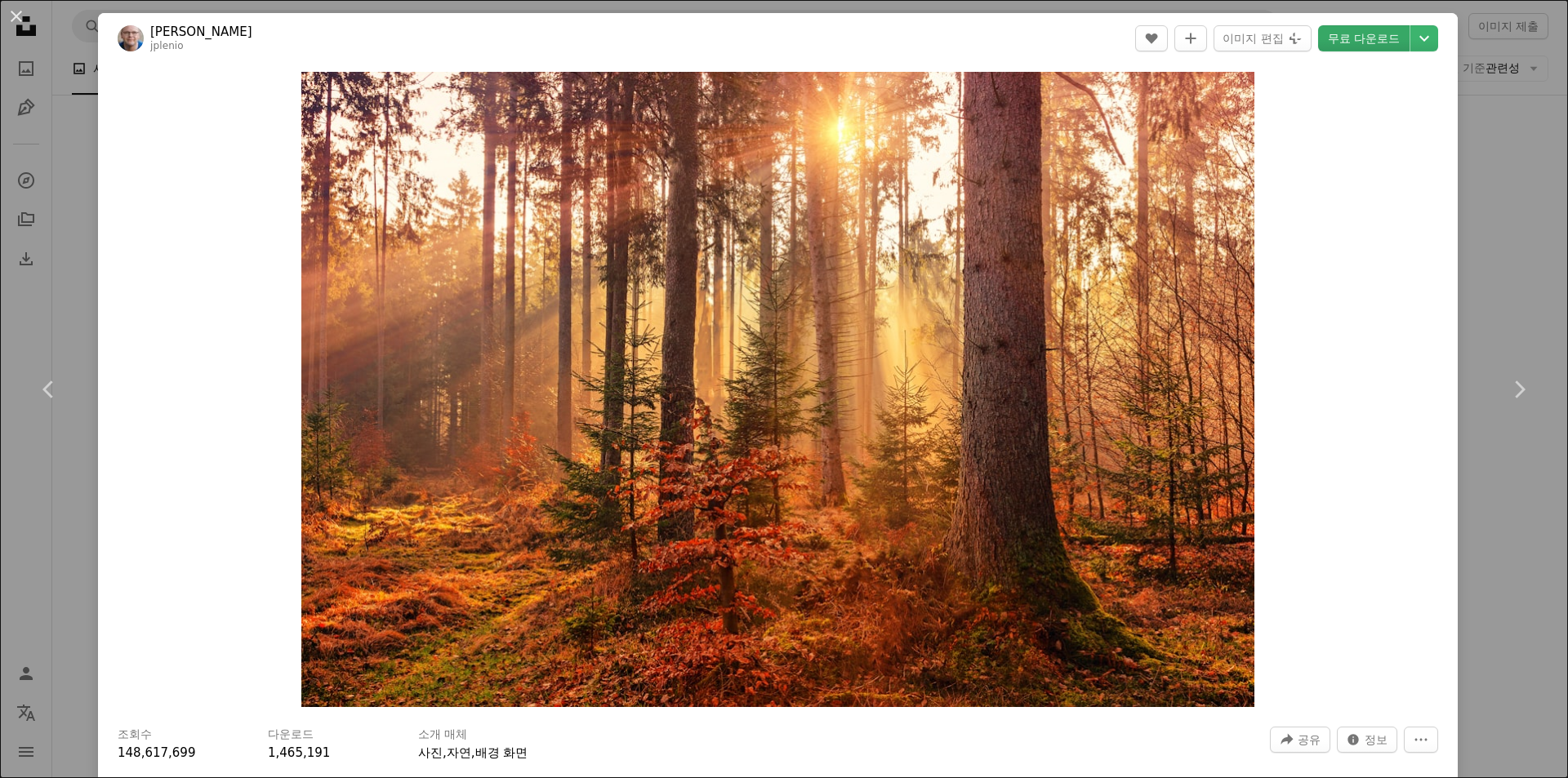
click at [1344, 31] on link "무료 다운로드" at bounding box center [1364, 39] width 92 height 26
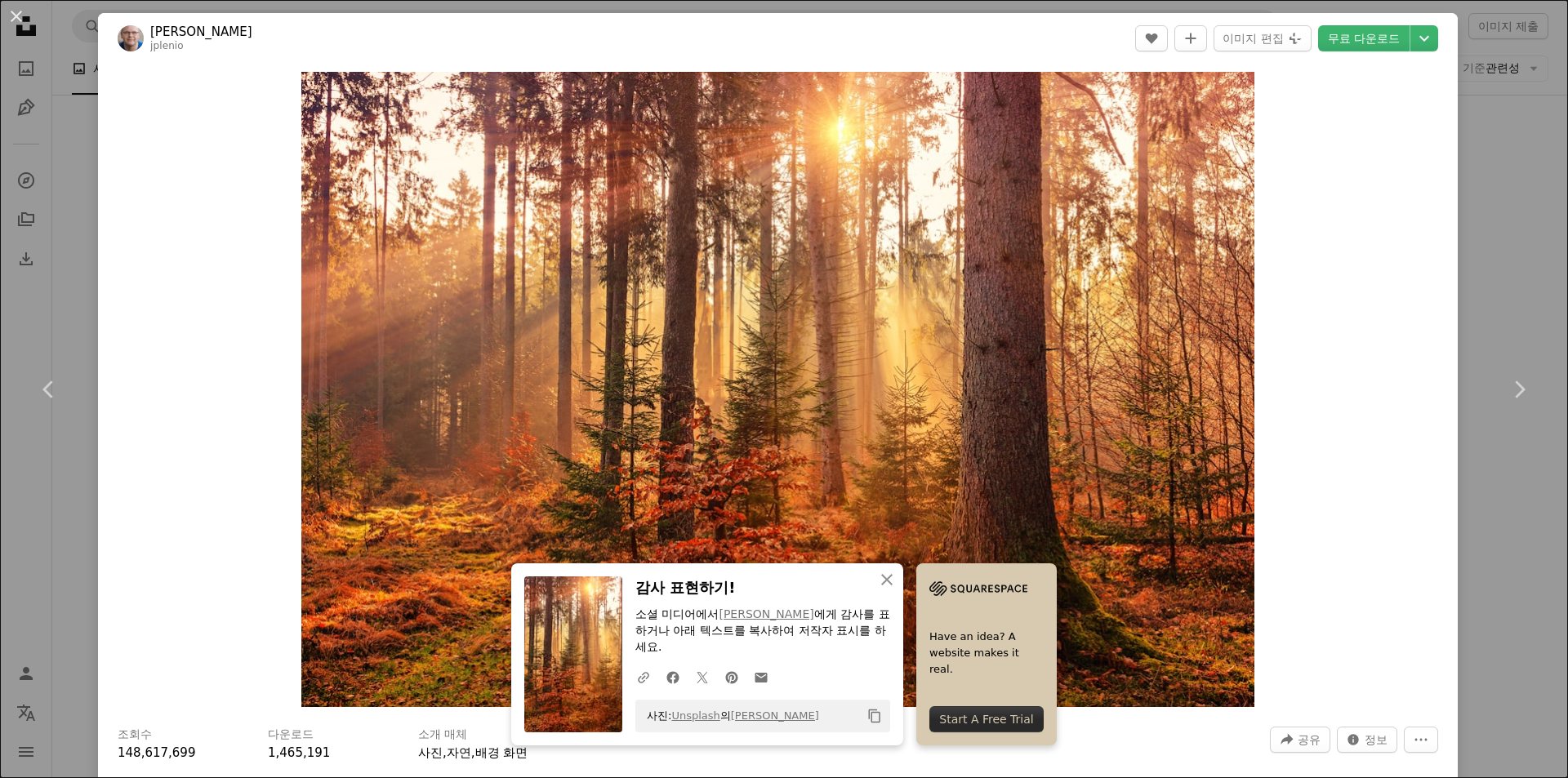
drag, startPoint x: 1488, startPoint y: 114, endPoint x: 1284, endPoint y: 26, distance: 222.2
click at [1487, 114] on div "An X shape Chevron left Chevron right [PERSON_NAME] jplenio A heart A plus sign…" at bounding box center [784, 389] width 1568 height 778
